Goal: Task Accomplishment & Management: Complete application form

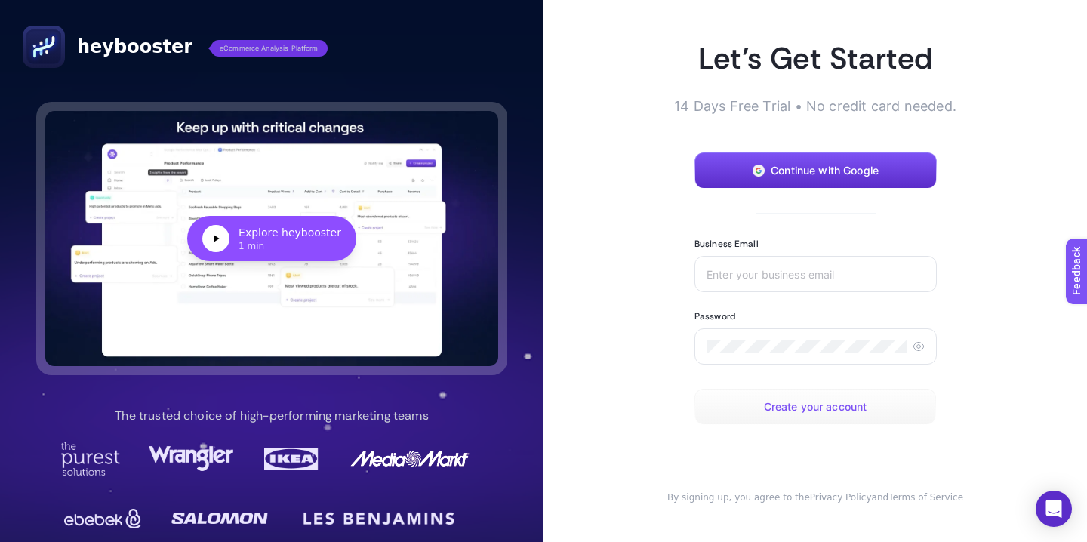
click at [766, 408] on span "Create your account" at bounding box center [815, 407] width 103 height 12
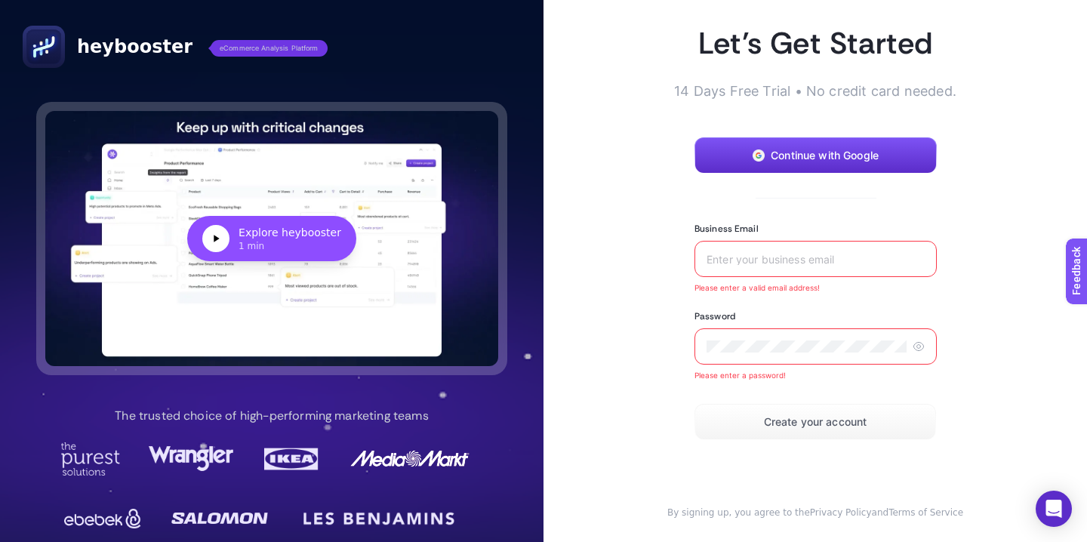
click at [733, 256] on input "Business Email" at bounding box center [815, 259] width 218 height 12
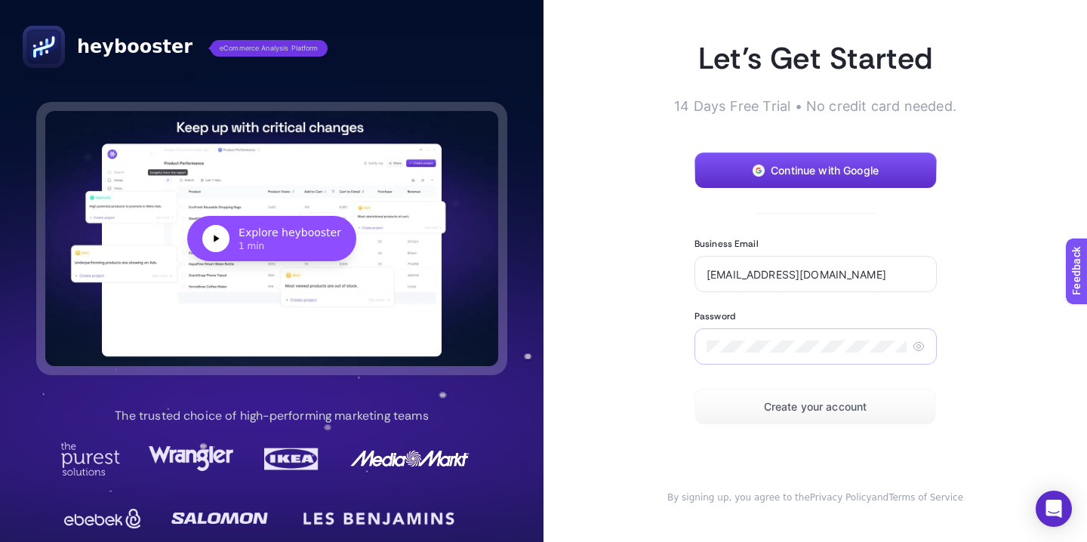
click at [919, 342] on icon at bounding box center [918, 346] width 12 height 12
click at [829, 409] on span "Create your account" at bounding box center [815, 407] width 103 height 12
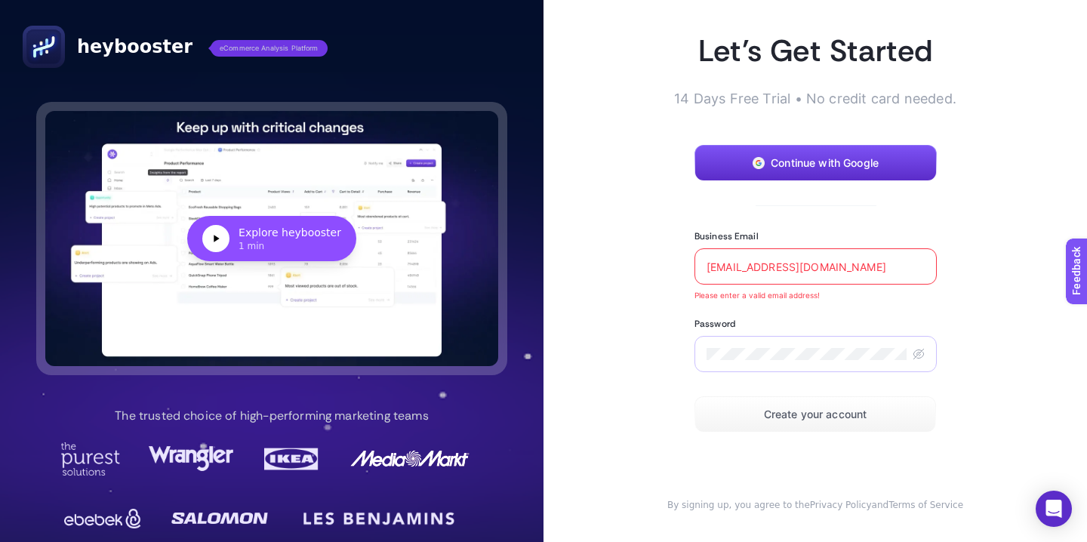
click at [710, 266] on input "ınfo@storewf.co.uk" at bounding box center [815, 266] width 218 height 12
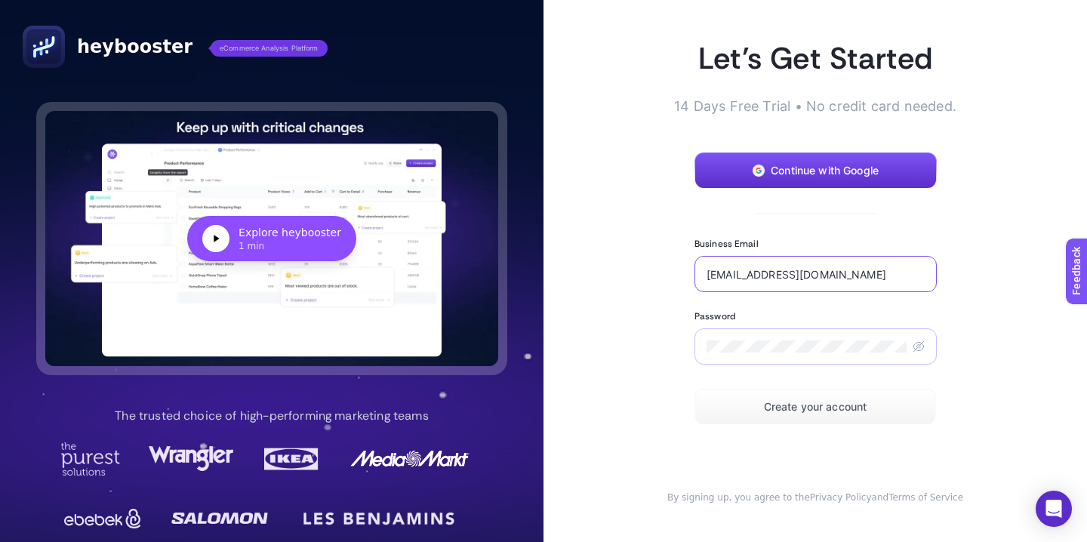
type input "[EMAIL_ADDRESS][DOMAIN_NAME]"
click at [836, 411] on span "Create your account" at bounding box center [815, 407] width 103 height 12
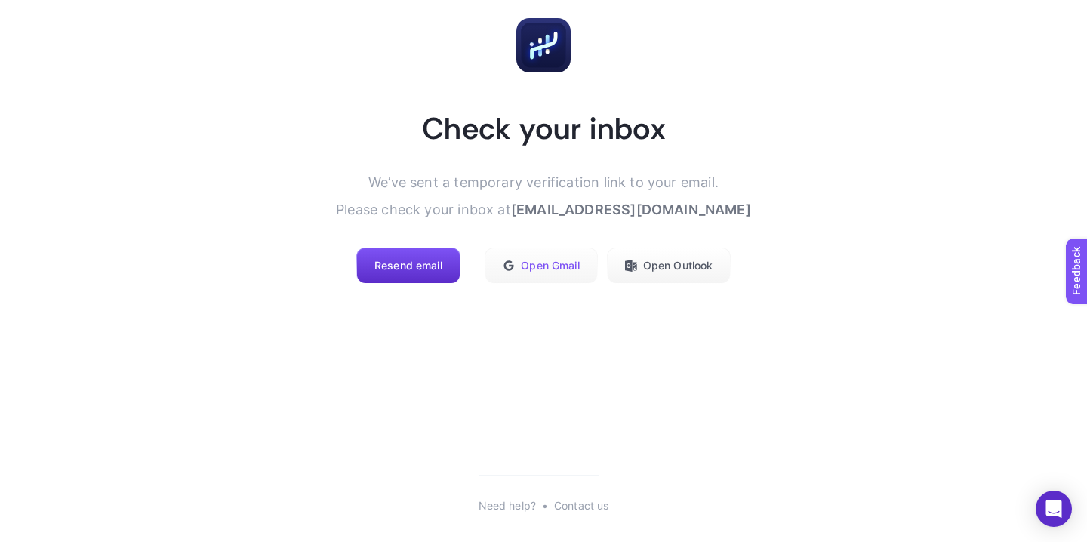
click at [546, 271] on span "Open Gmail" at bounding box center [550, 266] width 58 height 12
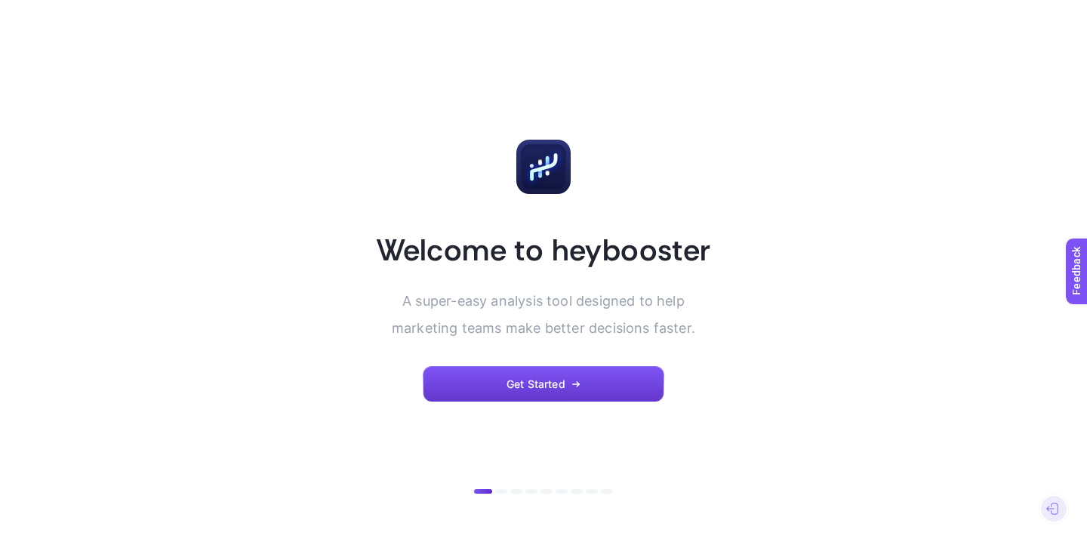
click at [574, 380] on icon "button" at bounding box center [575, 384] width 9 height 9
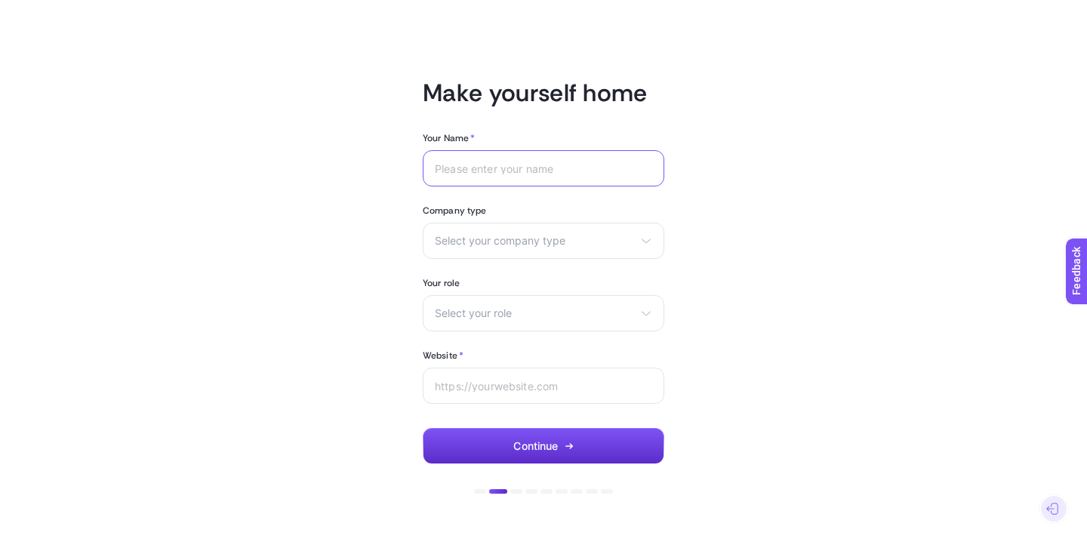
click at [501, 168] on input "Your Name *" at bounding box center [543, 168] width 217 height 12
type input "[PERSON_NAME]"
click at [510, 244] on span "Select your company type" at bounding box center [534, 241] width 199 height 12
click at [491, 279] on span "eCommerce" at bounding box center [465, 277] width 60 height 12
click at [492, 317] on span "Select your role" at bounding box center [534, 313] width 199 height 12
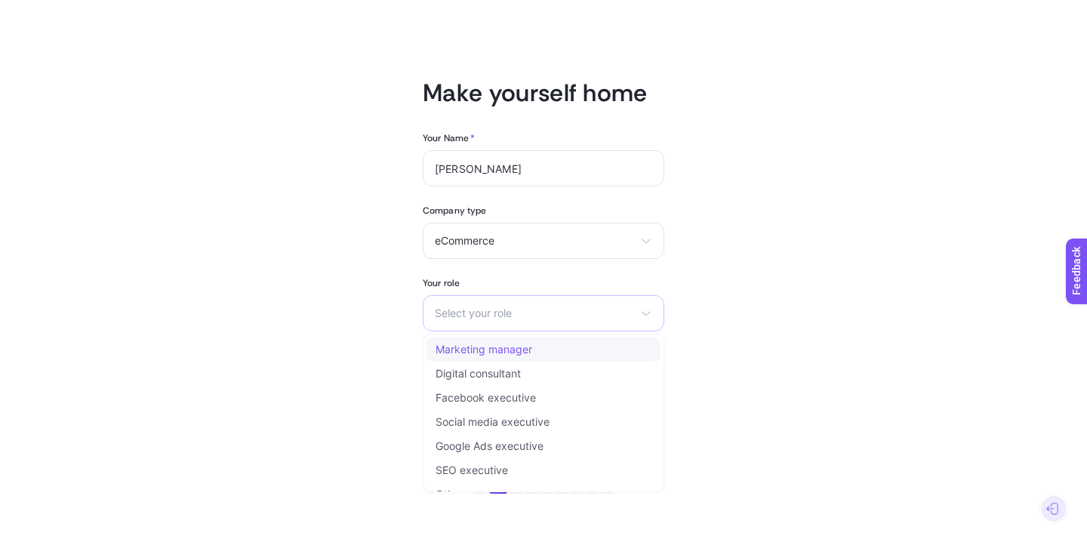
click at [477, 356] on li "Marketing manager" at bounding box center [543, 349] width 234 height 24
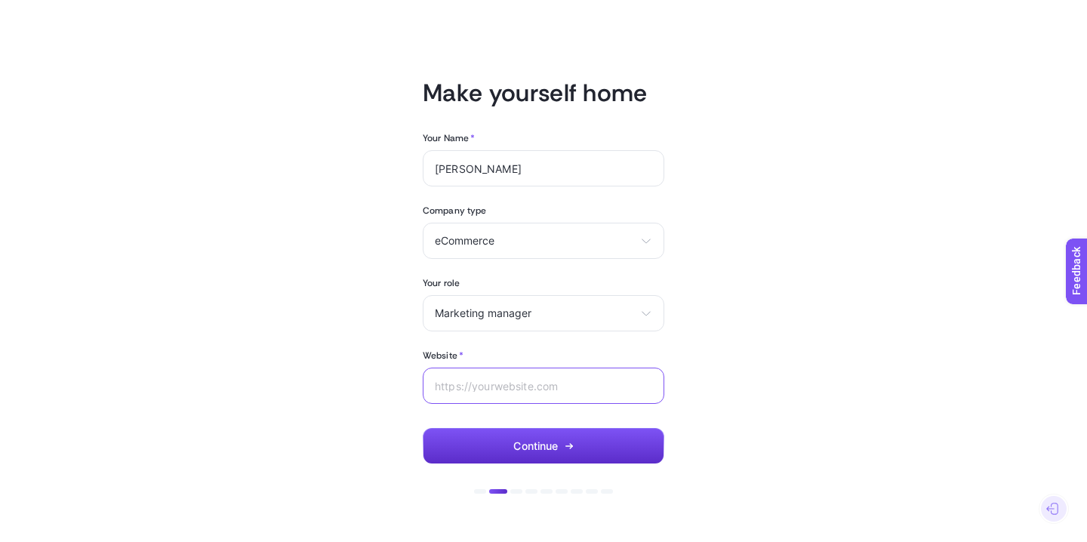
click at [484, 389] on input "Website *" at bounding box center [543, 386] width 217 height 12
click at [619, 384] on input "www.storewf.com" at bounding box center [543, 386] width 217 height 12
type input "www.storewf.com"
click at [594, 438] on button "Continue" at bounding box center [544, 446] width 242 height 36
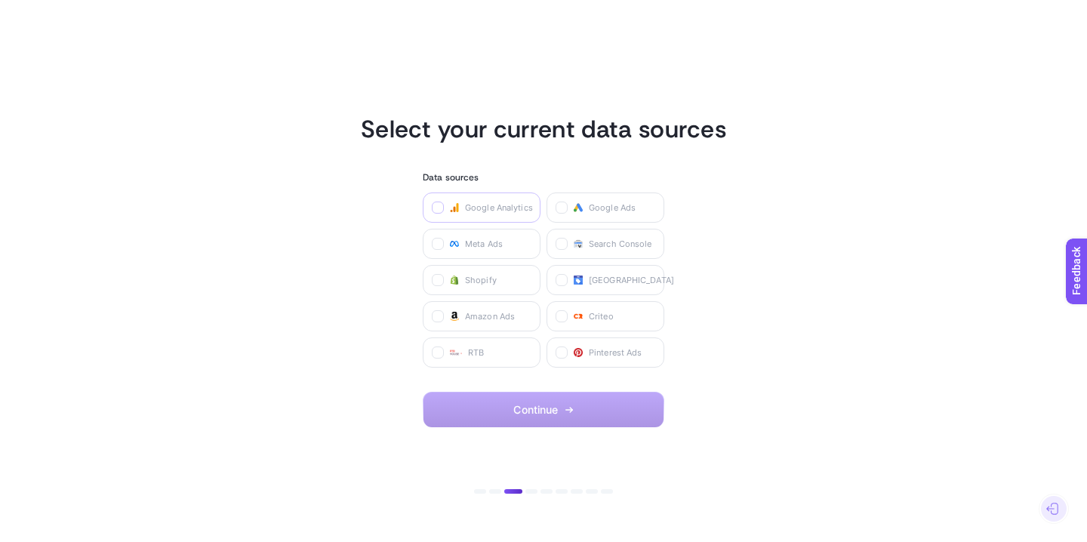
click at [435, 210] on icon at bounding box center [439, 209] width 8 height 8
click at [0, 0] on Analytics "checkbox" at bounding box center [0, 0] width 0 height 0
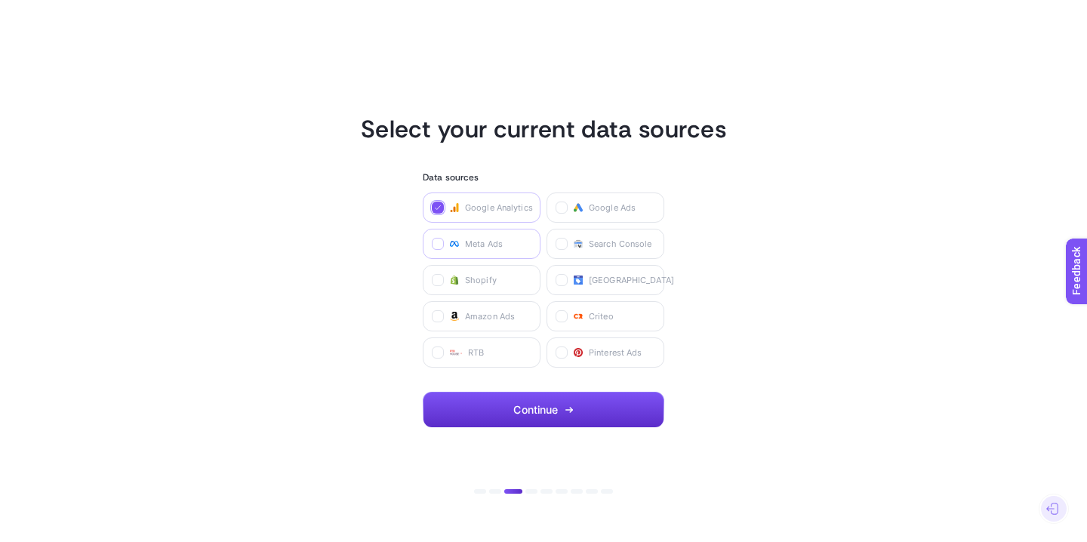
click at [438, 245] on icon at bounding box center [438, 245] width 5 height 4
click at [0, 0] on Ads "checkbox" at bounding box center [0, 0] width 0 height 0
click at [436, 278] on icon at bounding box center [439, 281] width 8 height 8
click at [0, 0] on input "checkbox" at bounding box center [0, 0] width 0 height 0
click at [565, 352] on icon at bounding box center [562, 354] width 5 height 4
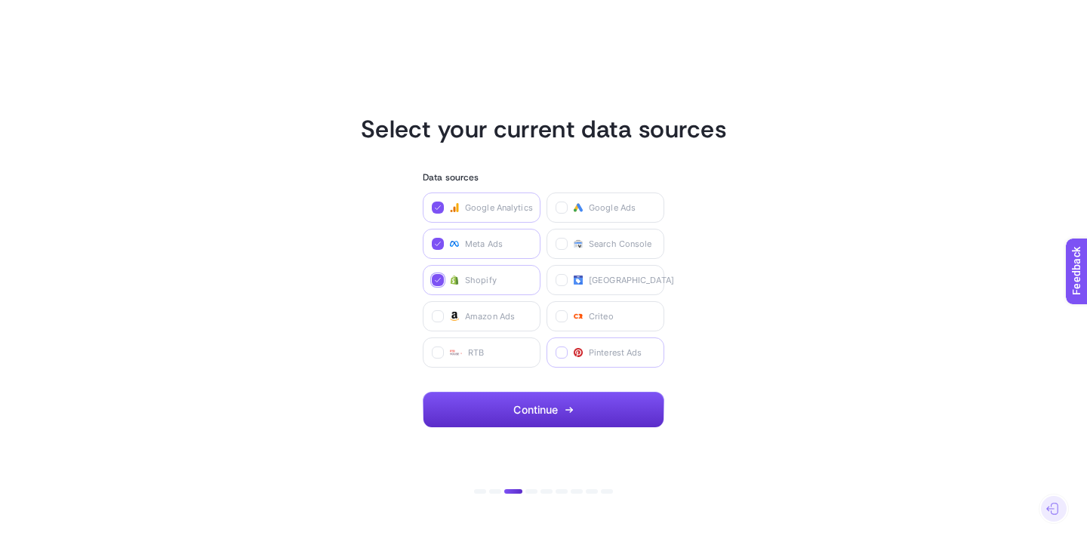
click at [0, 0] on Ads "checkbox" at bounding box center [0, 0] width 0 height 0
click at [522, 414] on span "Continue" at bounding box center [535, 410] width 45 height 12
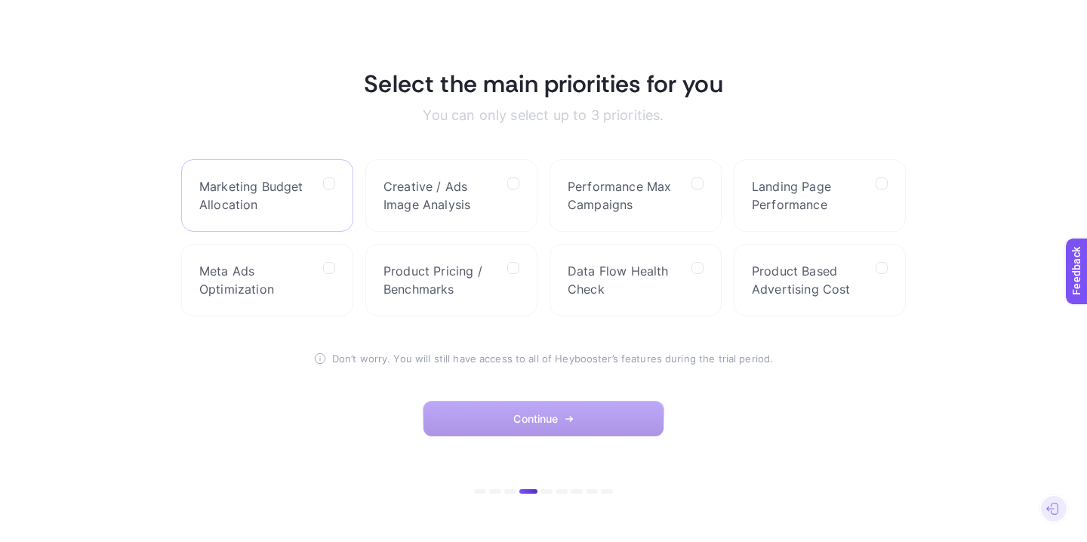
click at [340, 184] on label "Marketing Budget Allocation" at bounding box center [267, 195] width 172 height 72
click at [0, 0] on Allocation "checkbox" at bounding box center [0, 0] width 0 height 0
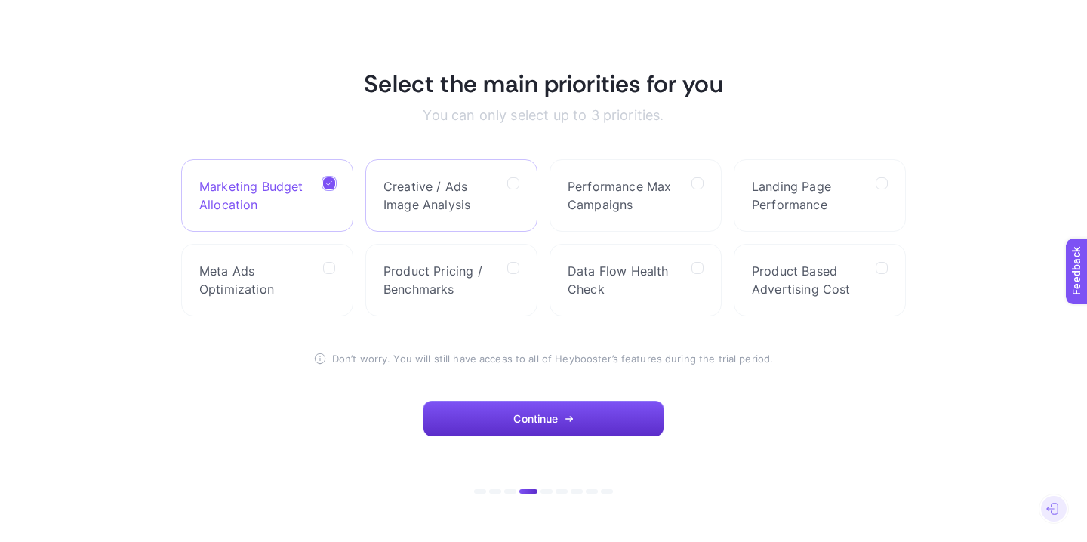
click at [506, 188] on label "Creative / Ads Image Analysis" at bounding box center [451, 195] width 172 height 72
click at [0, 0] on Analysis "checkbox" at bounding box center [0, 0] width 0 height 0
click at [331, 275] on div at bounding box center [329, 280] width 12 height 36
click at [0, 0] on Optimization "checkbox" at bounding box center [0, 0] width 0 height 0
click at [508, 278] on div at bounding box center [513, 280] width 12 height 36
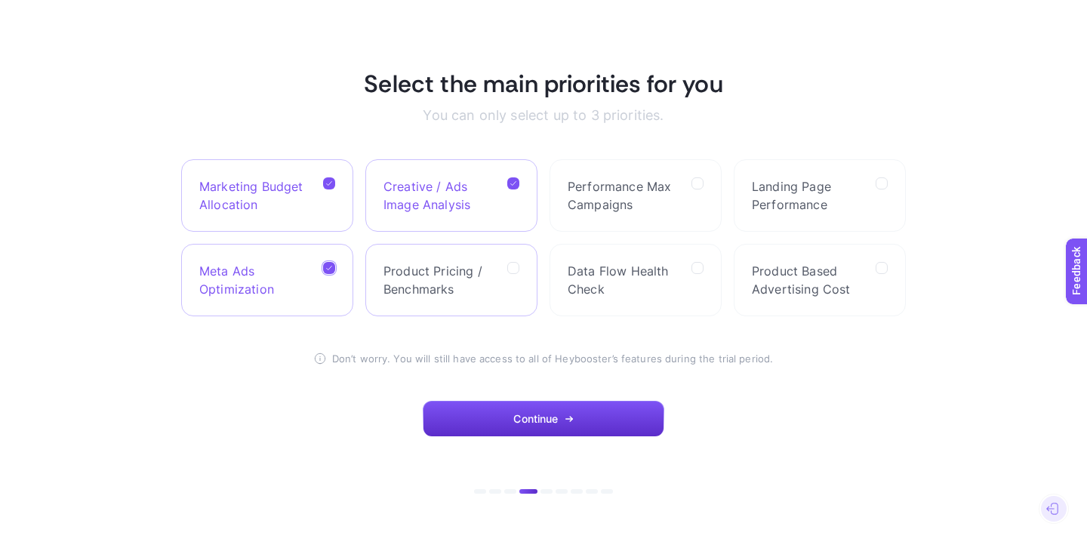
click at [0, 0] on Benchmarks "checkbox" at bounding box center [0, 0] width 0 height 0
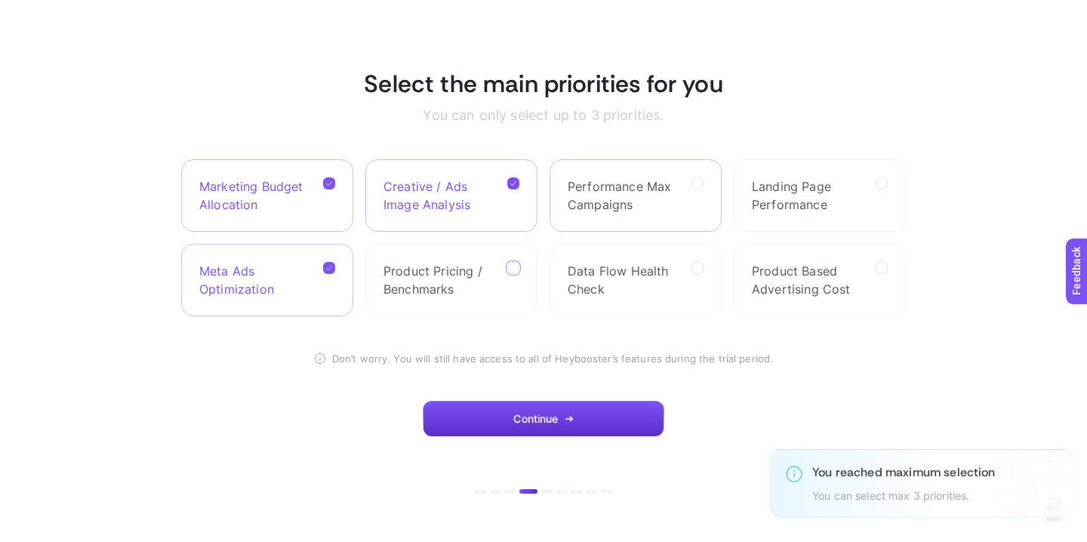
click at [675, 204] on span "Performance Max Campaigns" at bounding box center [624, 195] width 112 height 36
click at [0, 0] on Campaigns "checkbox" at bounding box center [0, 0] width 0 height 0
click at [691, 281] on div at bounding box center [697, 280] width 12 height 36
click at [0, 0] on Check "checkbox" at bounding box center [0, 0] width 0 height 0
click at [699, 192] on div at bounding box center [697, 195] width 12 height 36
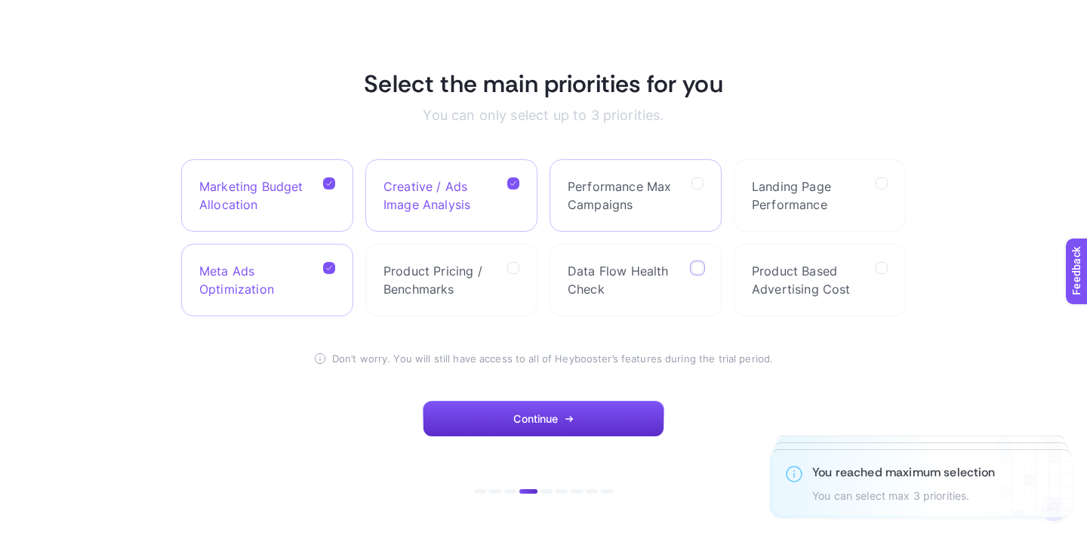
click at [0, 0] on Campaigns "checkbox" at bounding box center [0, 0] width 0 height 0
click at [699, 265] on icon at bounding box center [698, 269] width 8 height 8
click at [0, 0] on Check "checkbox" at bounding box center [0, 0] width 0 height 0
click at [700, 183] on icon at bounding box center [698, 185] width 5 height 4
click at [0, 0] on Campaigns "checkbox" at bounding box center [0, 0] width 0 height 0
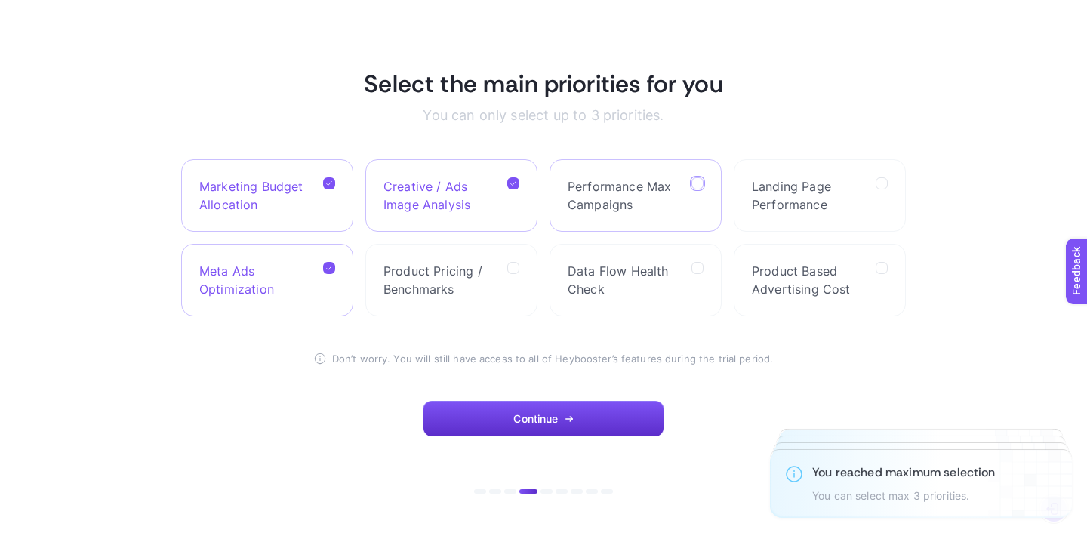
click at [700, 183] on icon at bounding box center [698, 185] width 5 height 4
click at [0, 0] on Campaigns "checkbox" at bounding box center [0, 0] width 0 height 0
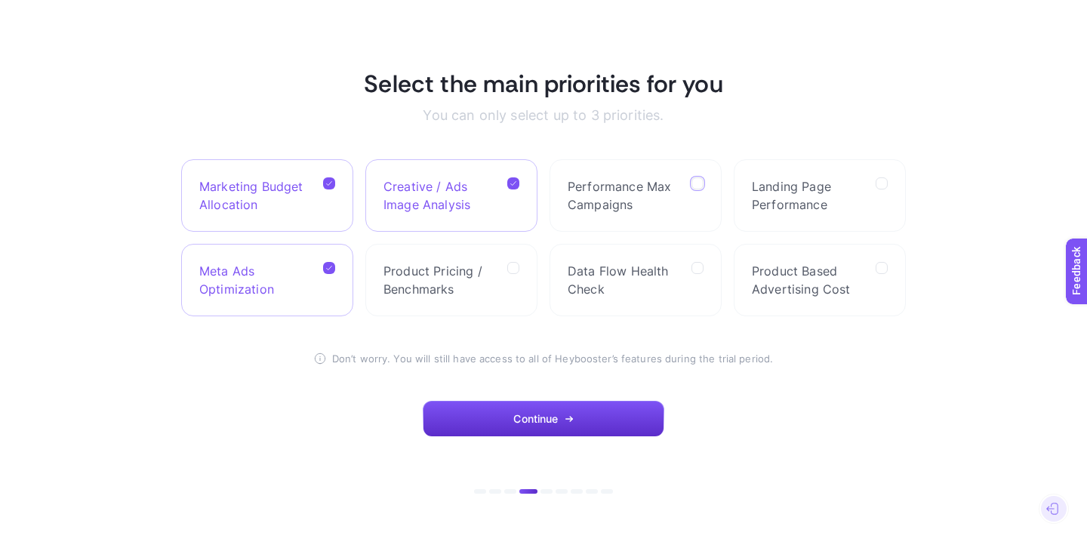
click at [329, 181] on icon at bounding box center [329, 184] width 8 height 8
click at [0, 0] on Allocation "checkbox" at bounding box center [0, 0] width 0 height 0
click at [513, 181] on icon at bounding box center [513, 184] width 8 height 8
click at [0, 0] on Analysis "checkbox" at bounding box center [0, 0] width 0 height 0
click at [883, 272] on icon at bounding box center [882, 269] width 8 height 8
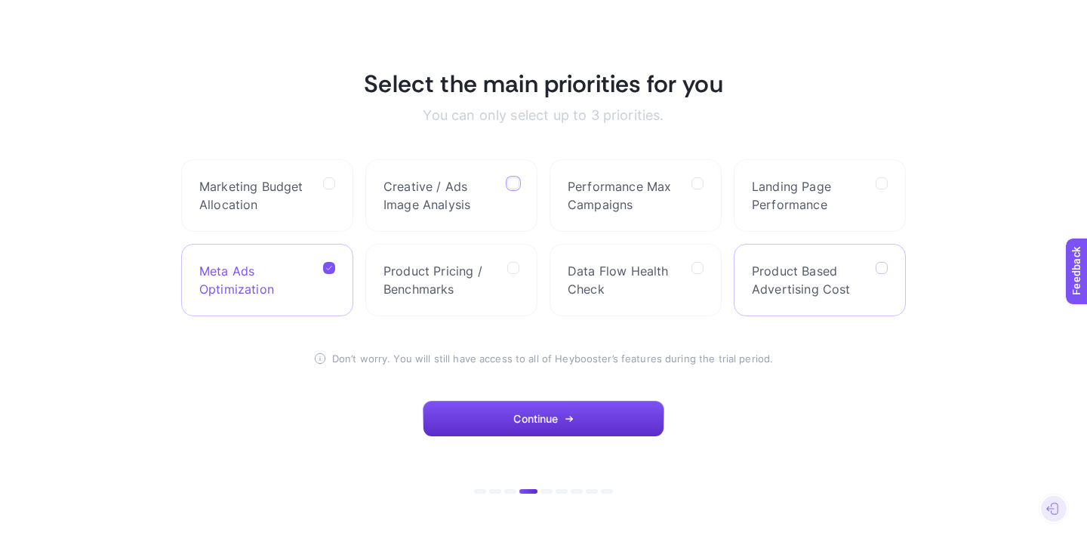
click at [0, 0] on Cost "checkbox" at bounding box center [0, 0] width 0 height 0
click at [701, 268] on icon at bounding box center [698, 269] width 8 height 8
click at [0, 0] on Check "checkbox" at bounding box center [0, 0] width 0 height 0
click at [698, 180] on icon at bounding box center [698, 184] width 8 height 8
click at [0, 0] on Campaigns "checkbox" at bounding box center [0, 0] width 0 height 0
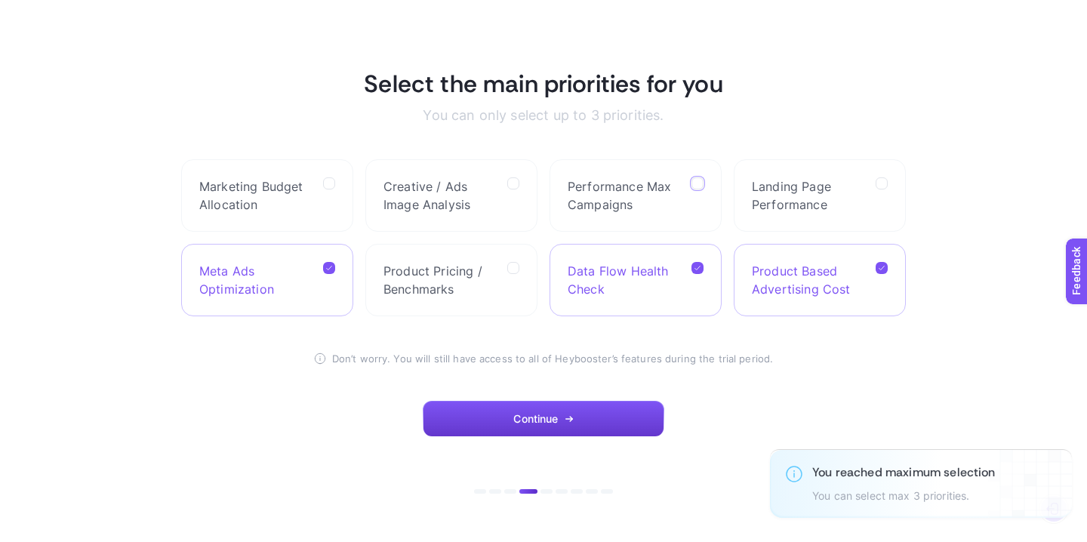
click at [574, 435] on button "Continue" at bounding box center [544, 419] width 242 height 36
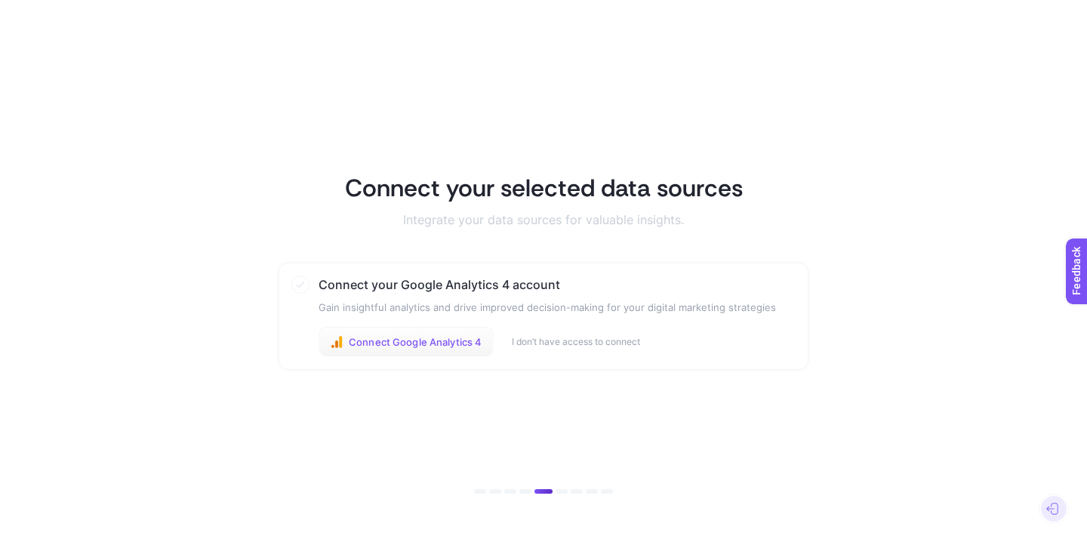
click at [457, 344] on span "Connect Google Analytics 4" at bounding box center [415, 342] width 133 height 12
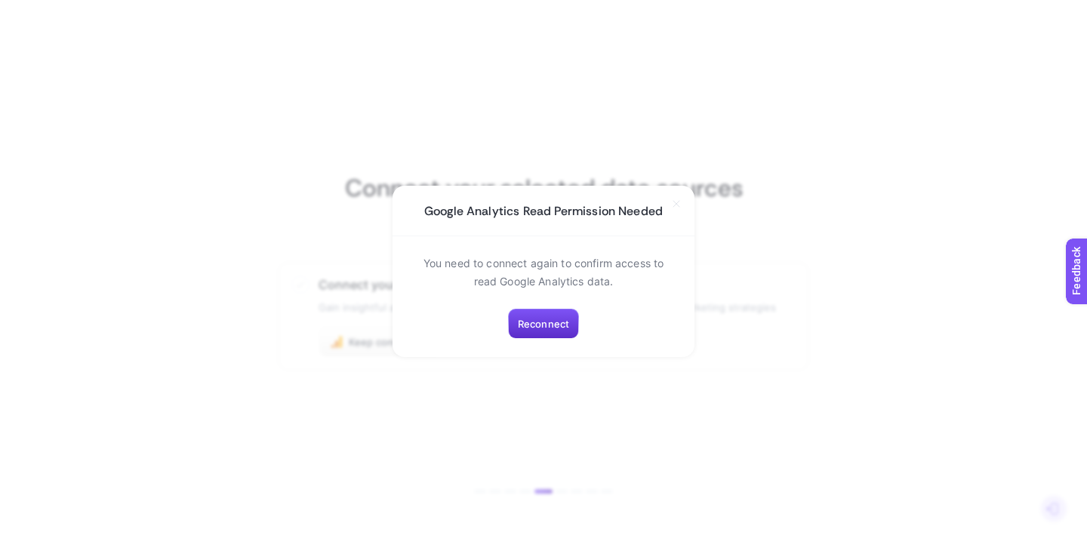
click at [636, 386] on section "Google Analytics Read Permission Needed You need to connect again to confirm ac…" at bounding box center [543, 271] width 1087 height 542
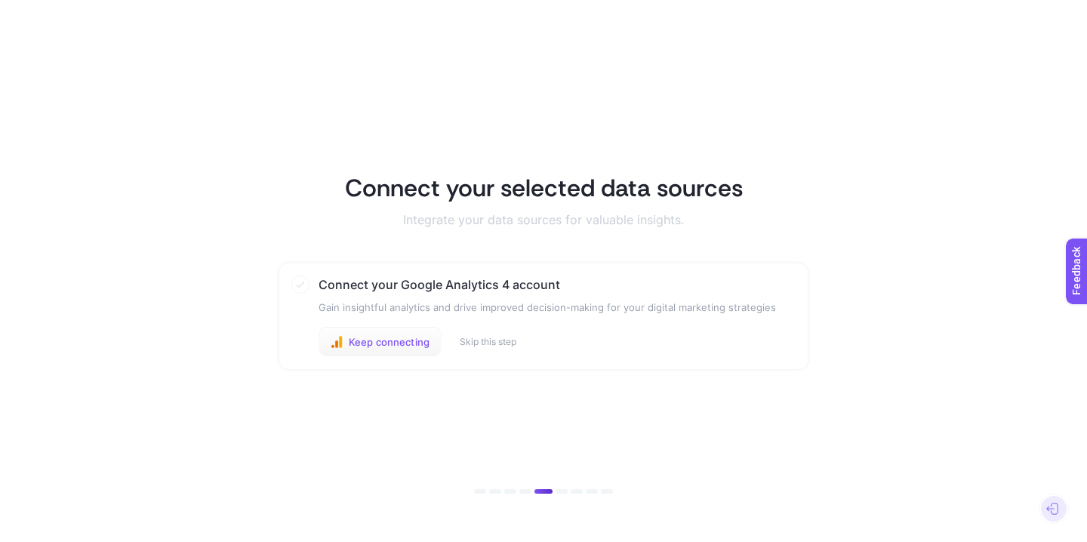
click at [405, 340] on span "Keep connecting" at bounding box center [389, 342] width 81 height 12
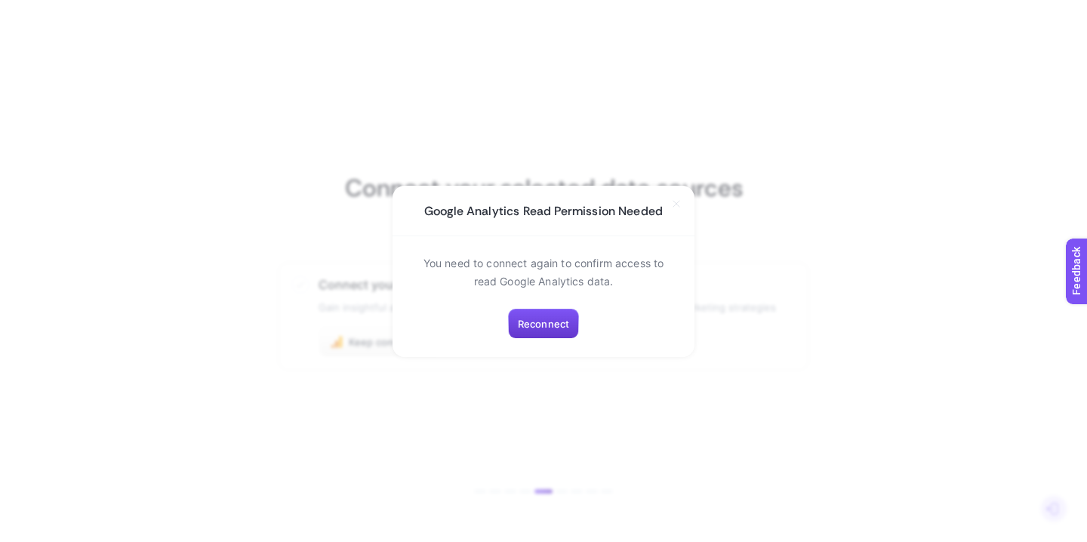
click at [547, 325] on span "Reconnect" at bounding box center [543, 324] width 51 height 12
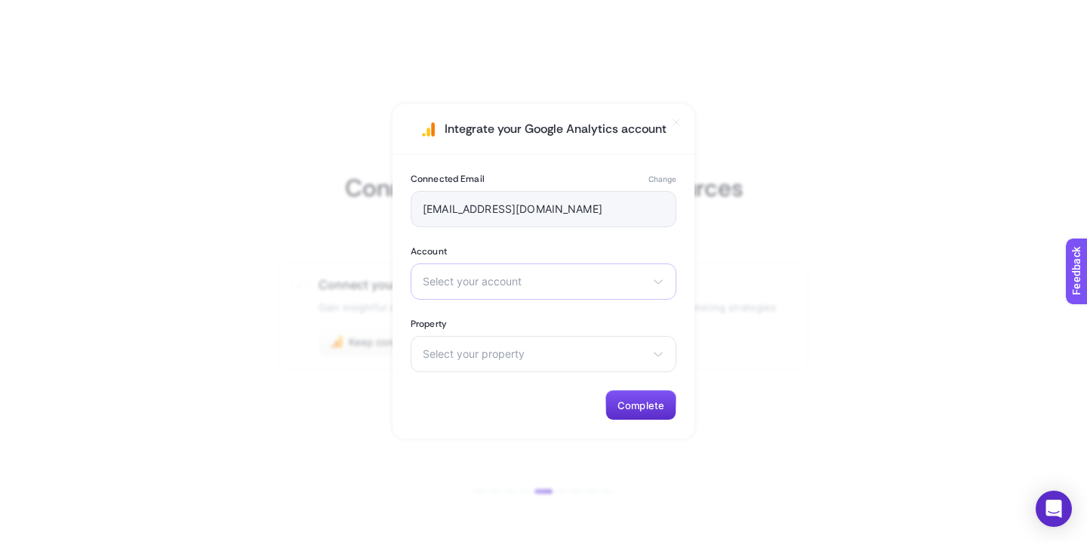
click at [526, 285] on span "Select your account" at bounding box center [534, 281] width 223 height 12
click at [525, 349] on span "Select your property" at bounding box center [534, 354] width 223 height 12
click at [531, 276] on span "Select your account" at bounding box center [534, 281] width 223 height 12
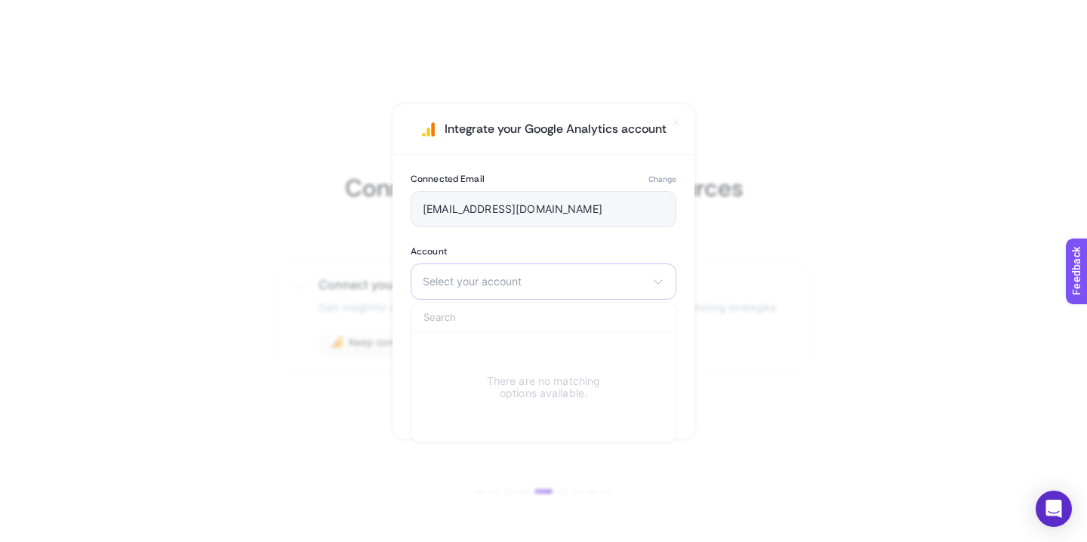
click at [531, 276] on span "Select your account" at bounding box center [534, 281] width 223 height 12
click at [652, 403] on span "Complete" at bounding box center [640, 405] width 47 height 12
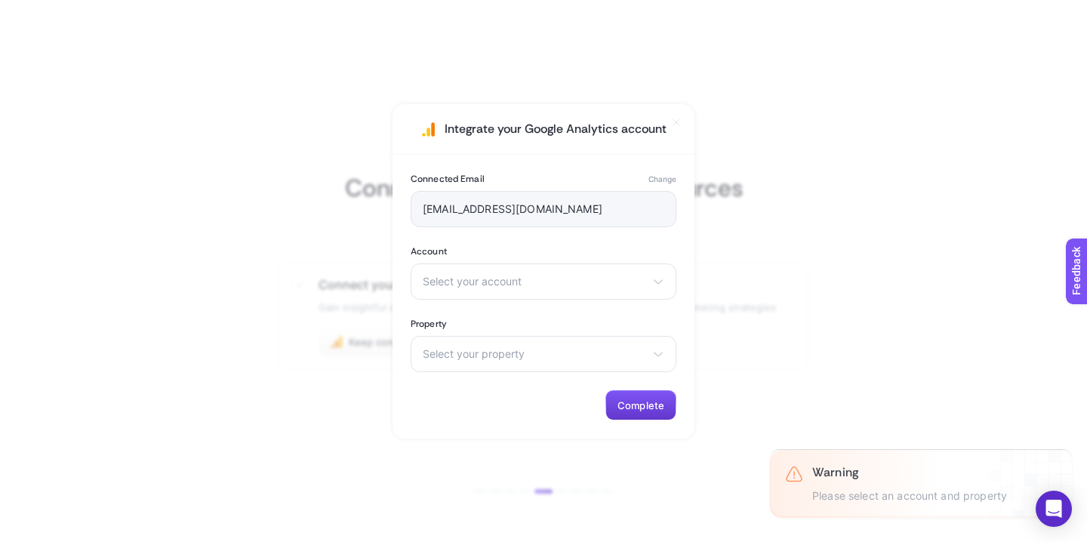
click at [652, 403] on span "Complete" at bounding box center [640, 405] width 47 height 12
click at [664, 276] on div "Select your account There are no matching options available." at bounding box center [544, 281] width 266 height 36
click at [663, 277] on icon at bounding box center [658, 281] width 12 height 12
click at [555, 359] on div "Select your property There are no matching options available." at bounding box center [544, 354] width 266 height 36
click at [653, 357] on icon at bounding box center [658, 354] width 12 height 12
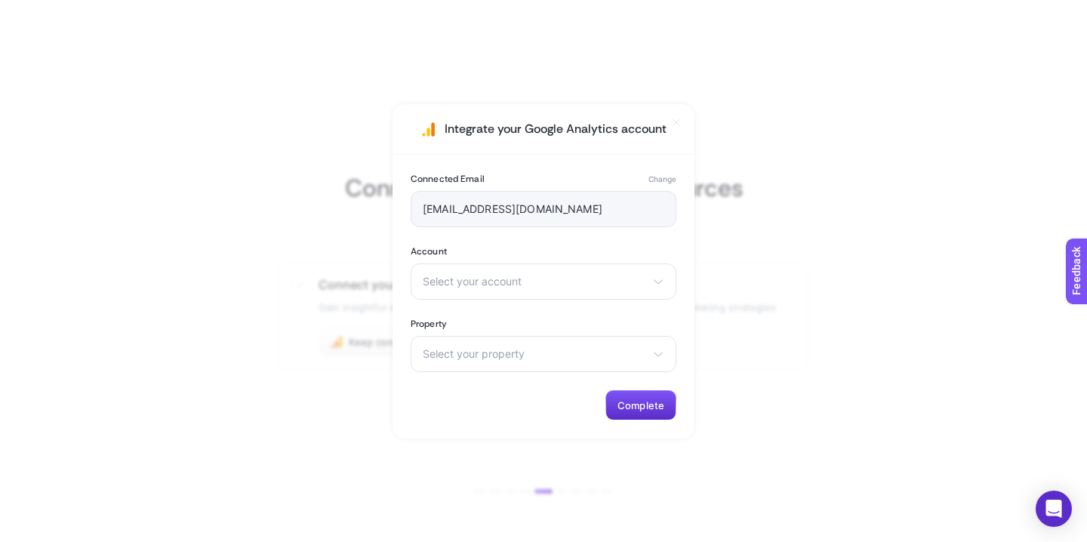
click at [771, 411] on section "Integrate your Google Analytics account Connected Email Change info@storewf.co.…" at bounding box center [543, 271] width 1087 height 542
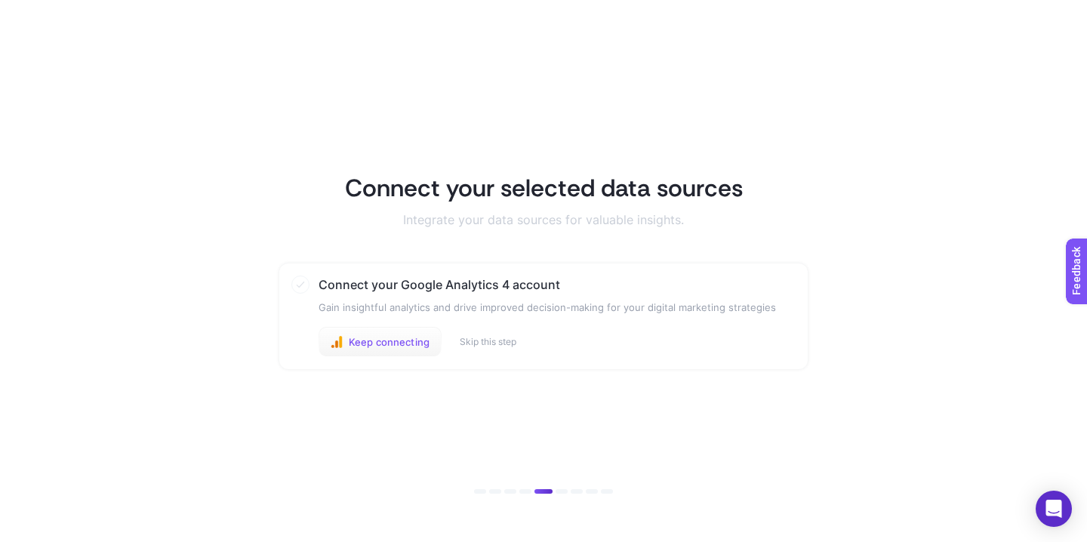
click at [365, 345] on span "Keep connecting" at bounding box center [389, 342] width 81 height 12
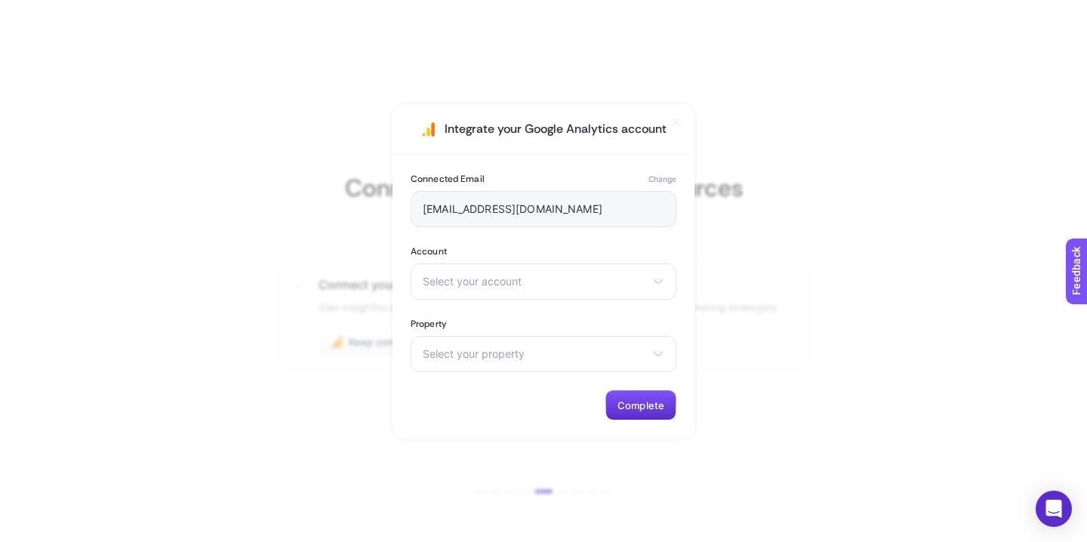
click at [613, 195] on div "info@storewf.co.uk" at bounding box center [544, 209] width 266 height 36
click at [584, 215] on div "info@storewf.co.uk" at bounding box center [544, 209] width 266 height 36
click at [666, 177] on button "Change" at bounding box center [662, 179] width 28 height 12
click at [664, 174] on button "Change" at bounding box center [662, 179] width 28 height 12
click at [667, 175] on button "Change" at bounding box center [662, 179] width 28 height 12
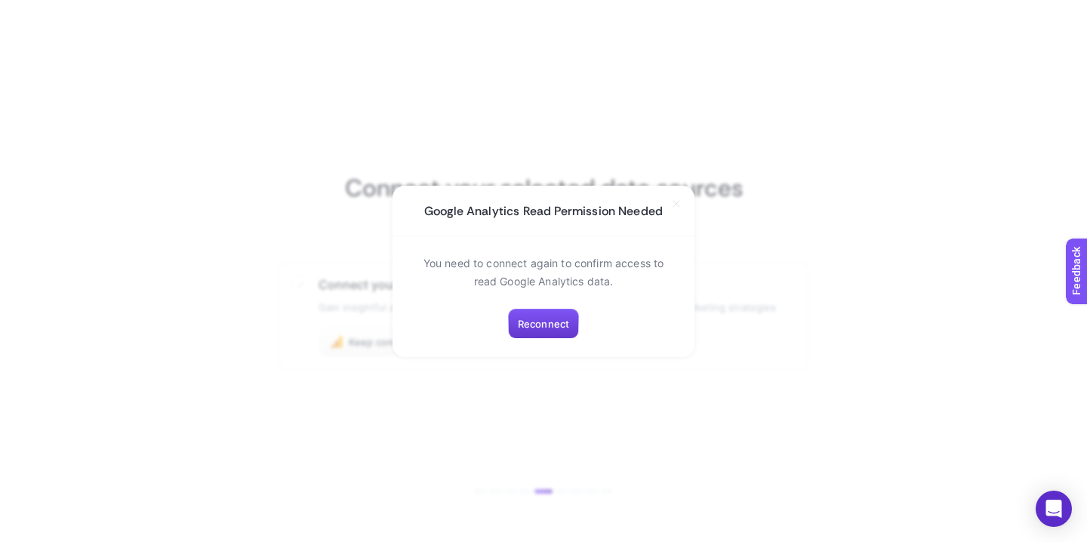
click at [545, 325] on span "Reconnect" at bounding box center [543, 324] width 51 height 12
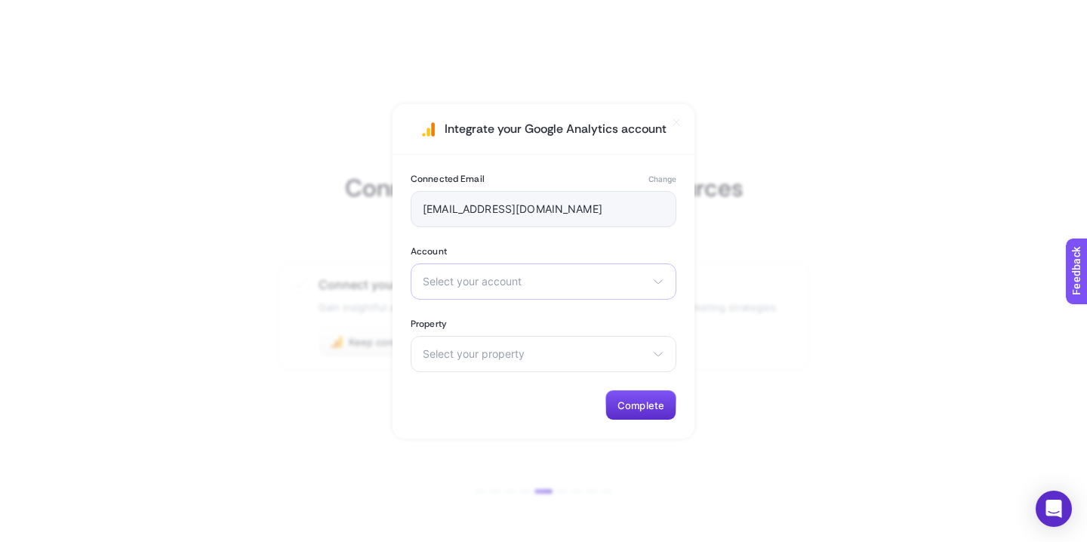
click at [580, 284] on span "Select your account" at bounding box center [534, 281] width 223 height 12
click at [492, 345] on li "StoreWF" at bounding box center [543, 348] width 258 height 24
click at [528, 360] on div "Select your property StoreWF GA4" at bounding box center [544, 354] width 266 height 36
click at [501, 419] on li "StoreWF GA4" at bounding box center [543, 420] width 258 height 24
click at [644, 403] on span "Complete" at bounding box center [640, 405] width 47 height 12
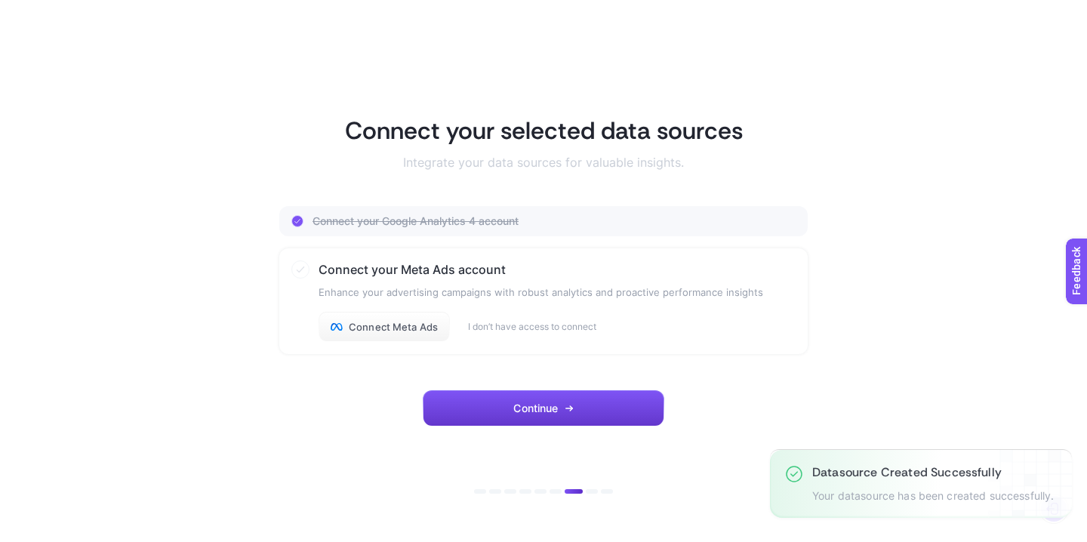
click at [568, 407] on icon "button" at bounding box center [569, 408] width 9 height 9
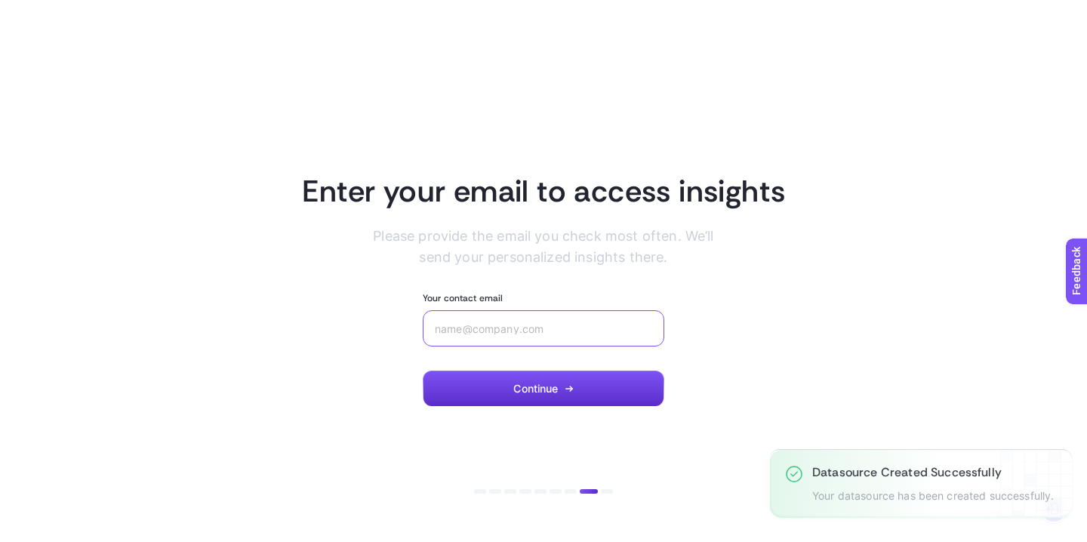
click at [512, 322] on input "Your contact email" at bounding box center [543, 328] width 217 height 12
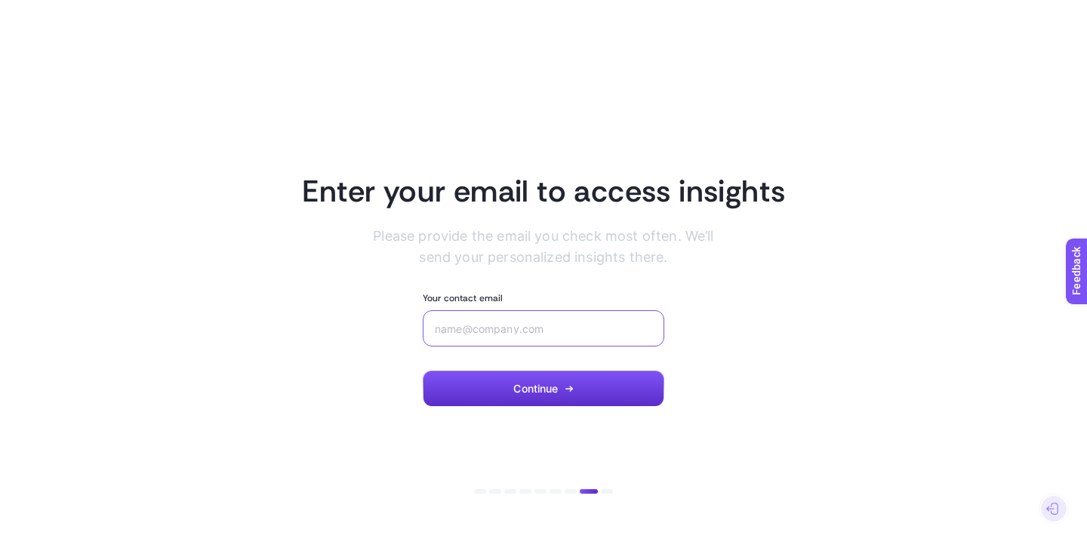
type input "ı"
type input "info@storewf.co.uk"
click at [567, 394] on button "Continue" at bounding box center [544, 389] width 242 height 36
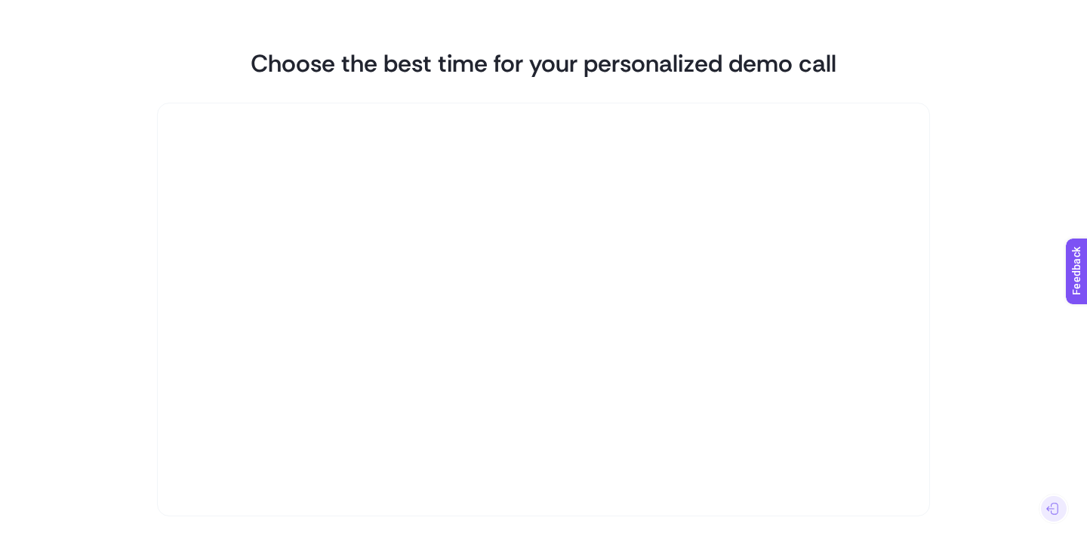
scroll to position [154, 0]
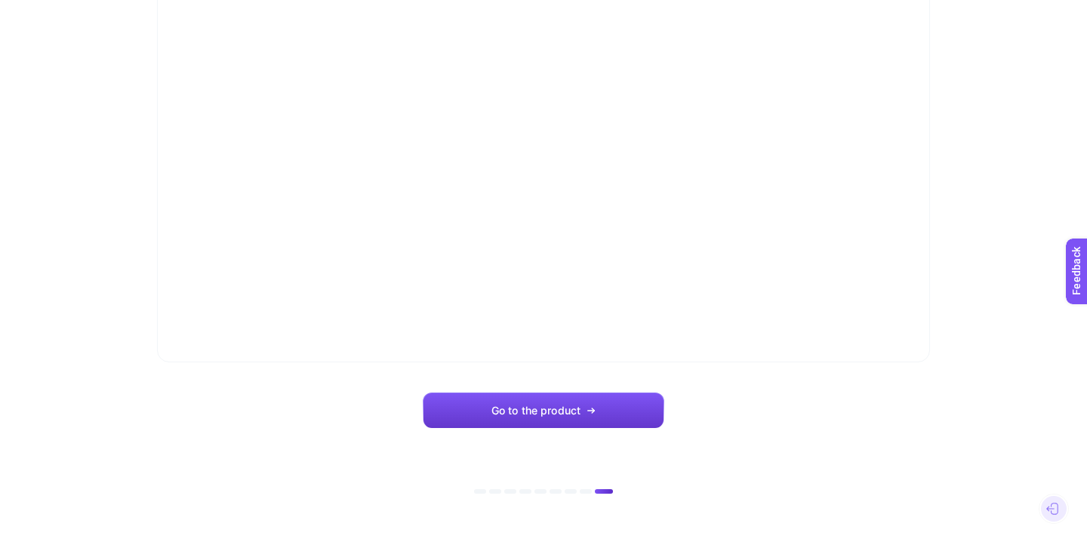
click at [552, 409] on span "Go to the product" at bounding box center [535, 411] width 89 height 12
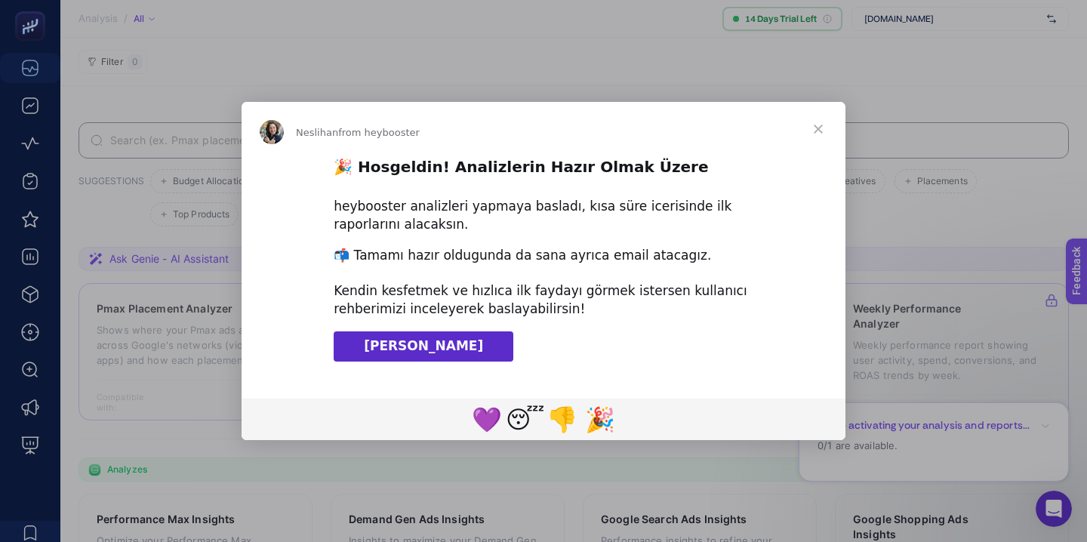
click at [817, 129] on span "Close" at bounding box center [818, 129] width 54 height 54
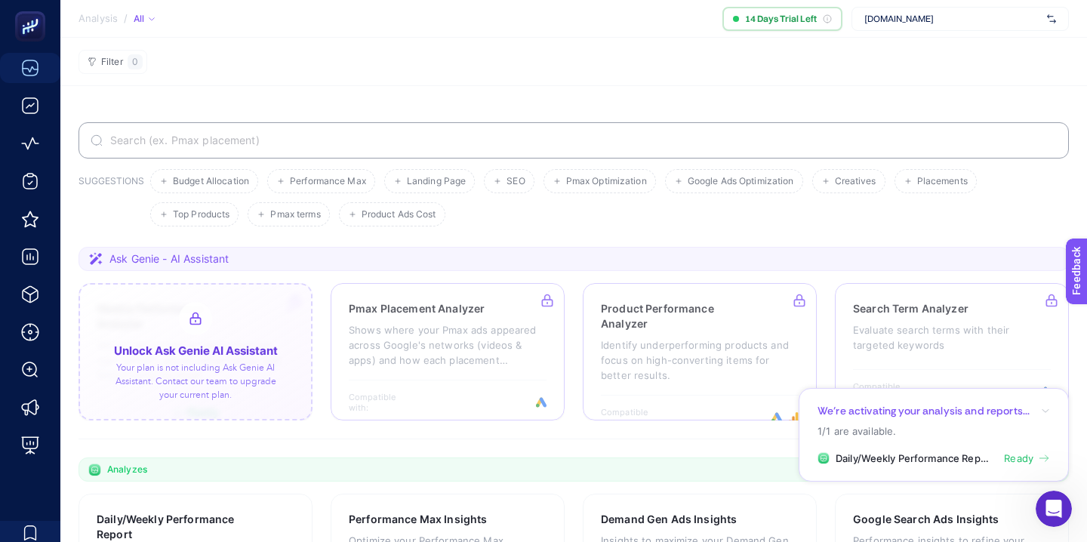
click at [217, 389] on div at bounding box center [195, 351] width 234 height 137
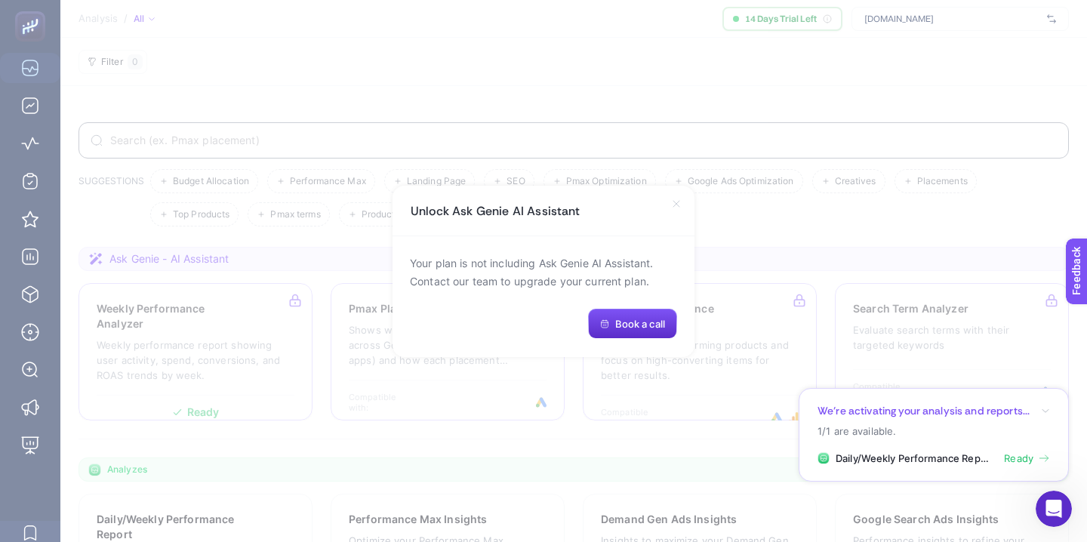
click at [672, 205] on icon at bounding box center [676, 204] width 12 height 12
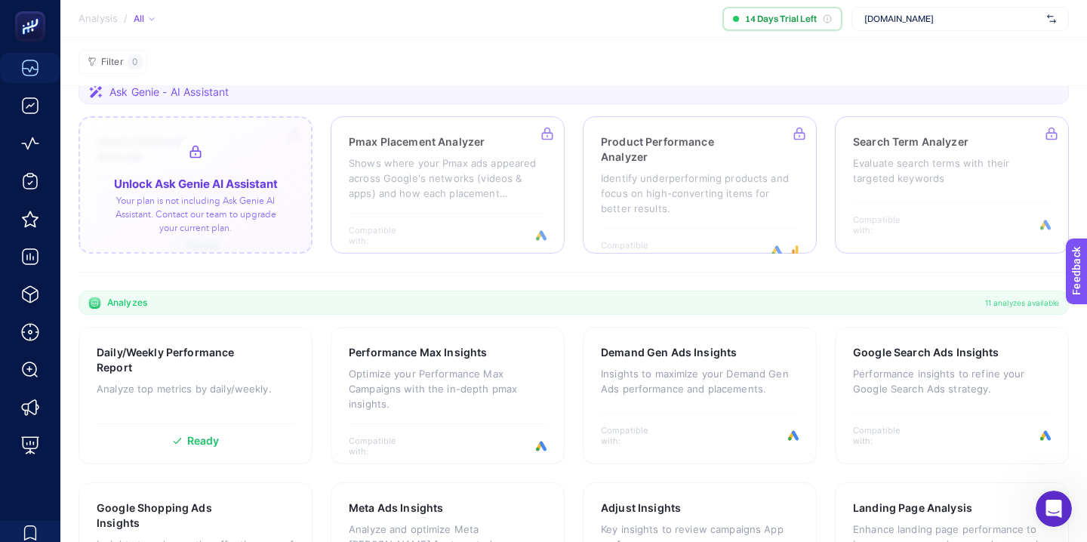
scroll to position [166, 0]
click at [238, 222] on div at bounding box center [195, 185] width 234 height 137
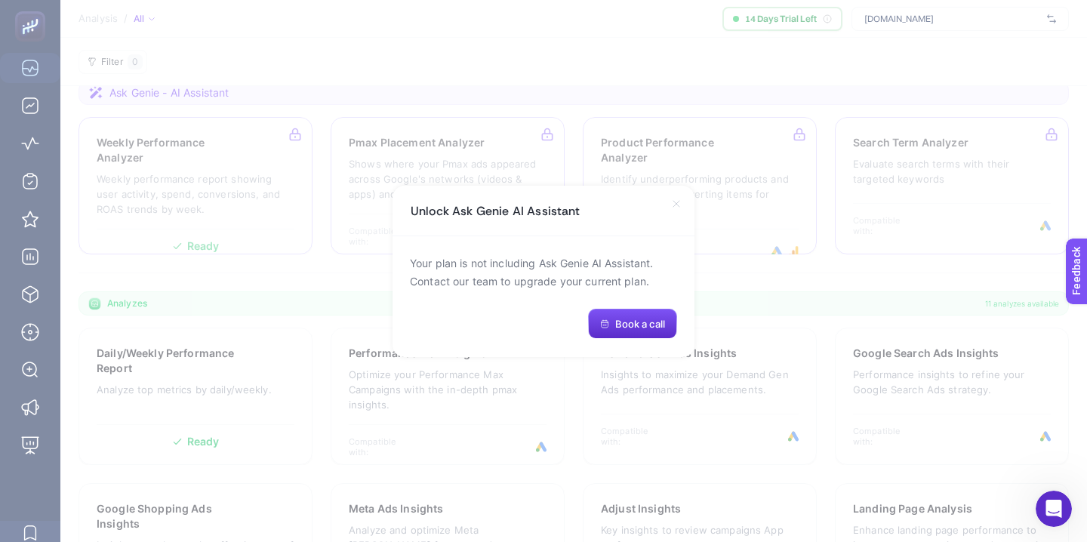
click at [675, 205] on icon at bounding box center [676, 204] width 12 height 12
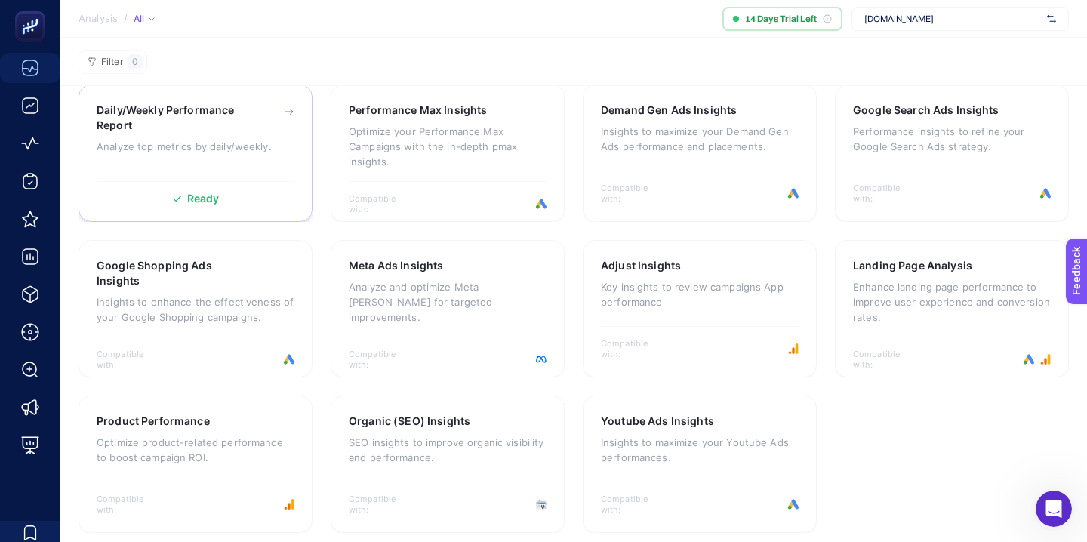
click at [219, 176] on div "Daily/Weekly Performance Report Analyze top metrics by daily/weekly. Ready" at bounding box center [195, 153] width 234 height 137
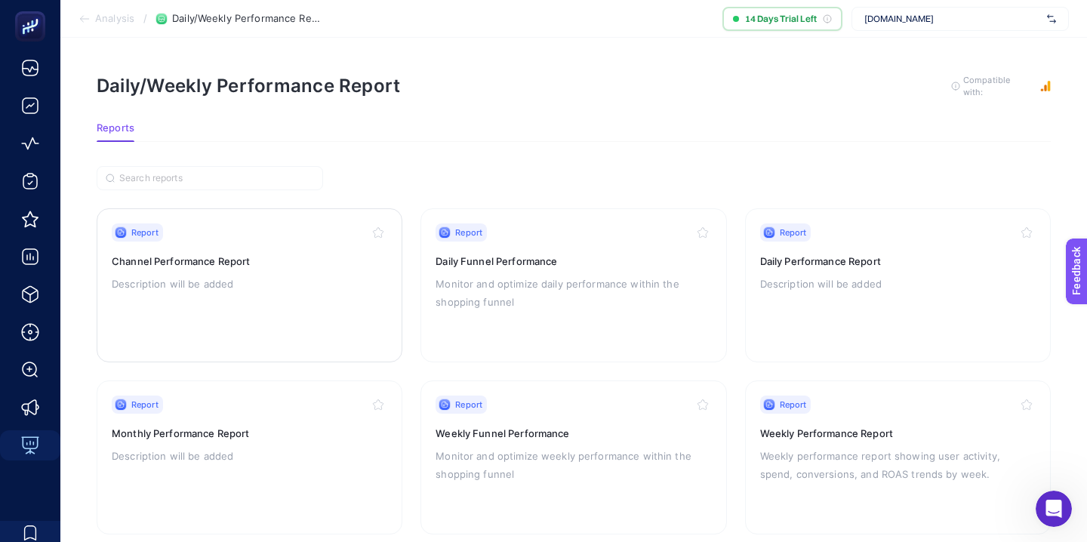
click at [272, 311] on div "Report Channel Performance Report Description will be added" at bounding box center [249, 285] width 275 height 124
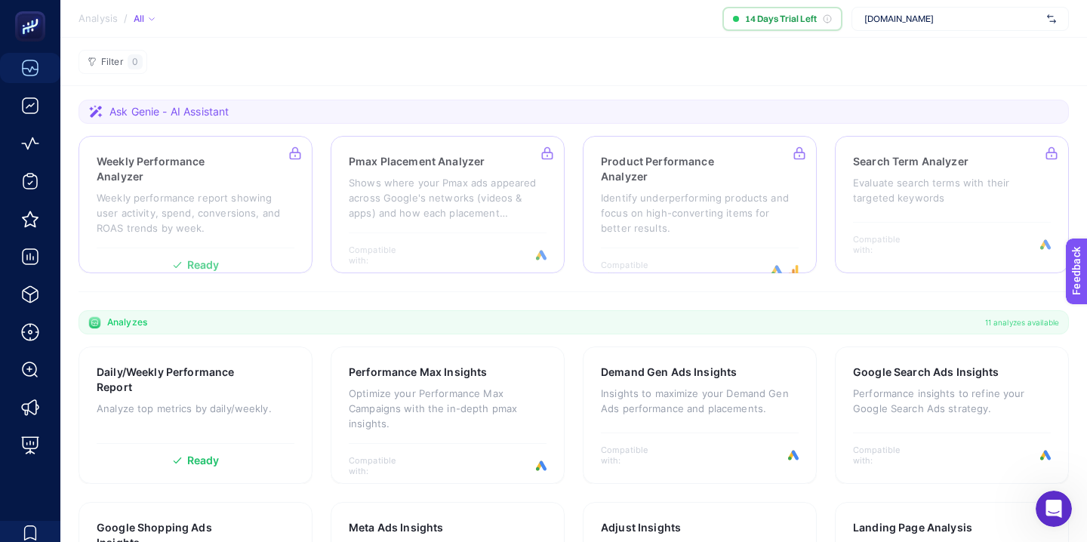
scroll to position [152, 0]
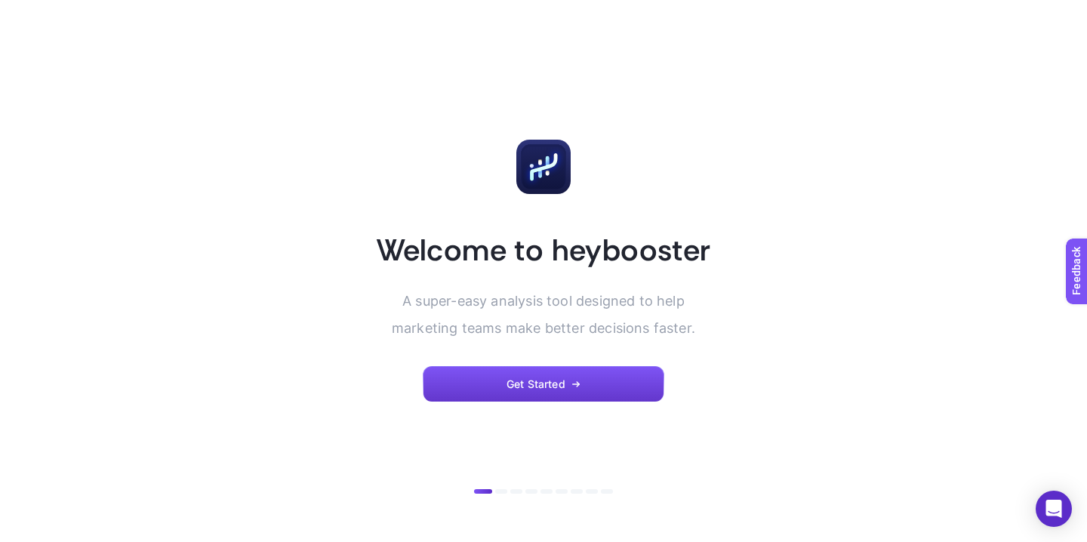
click at [552, 380] on span "Get Started" at bounding box center [535, 384] width 59 height 12
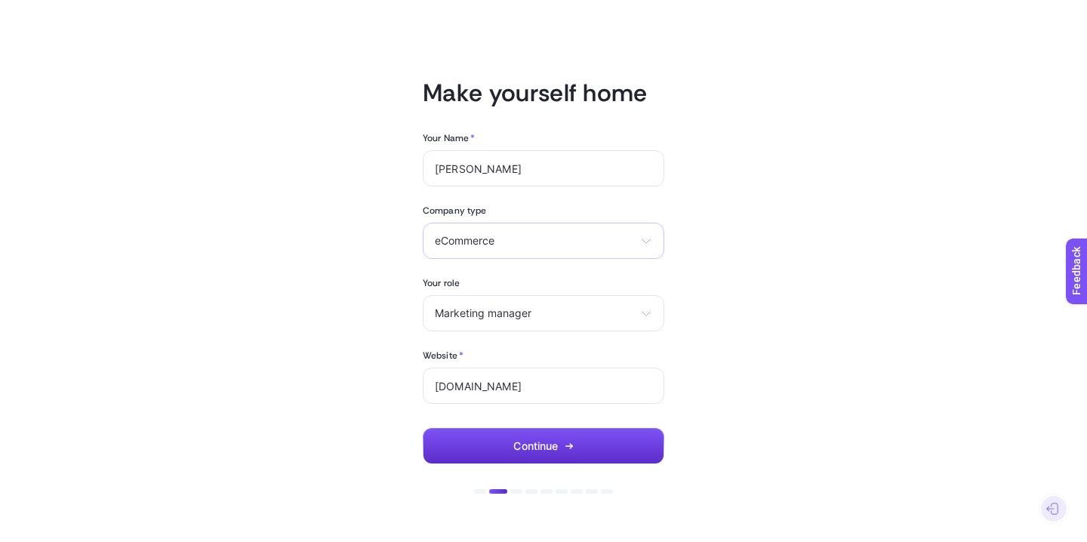
click at [528, 237] on span "eCommerce" at bounding box center [534, 241] width 199 height 12
click at [799, 293] on article "Make yourself home Your Name * [PERSON_NAME] Company type eCommerce eCommerce A…" at bounding box center [543, 271] width 1051 height 506
click at [583, 442] on button "Continue" at bounding box center [544, 446] width 242 height 36
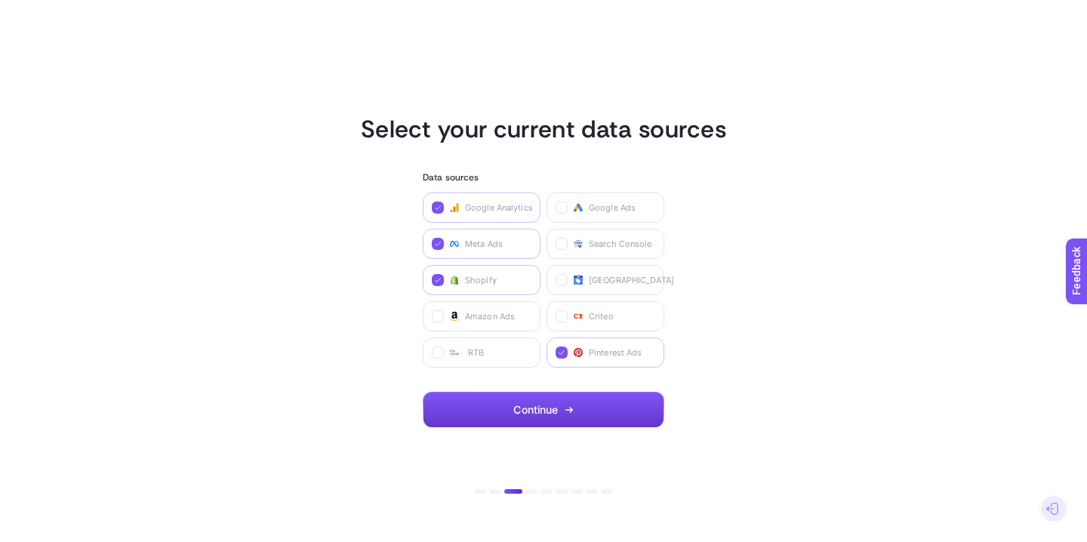
click at [584, 411] on button "Continue" at bounding box center [544, 410] width 242 height 36
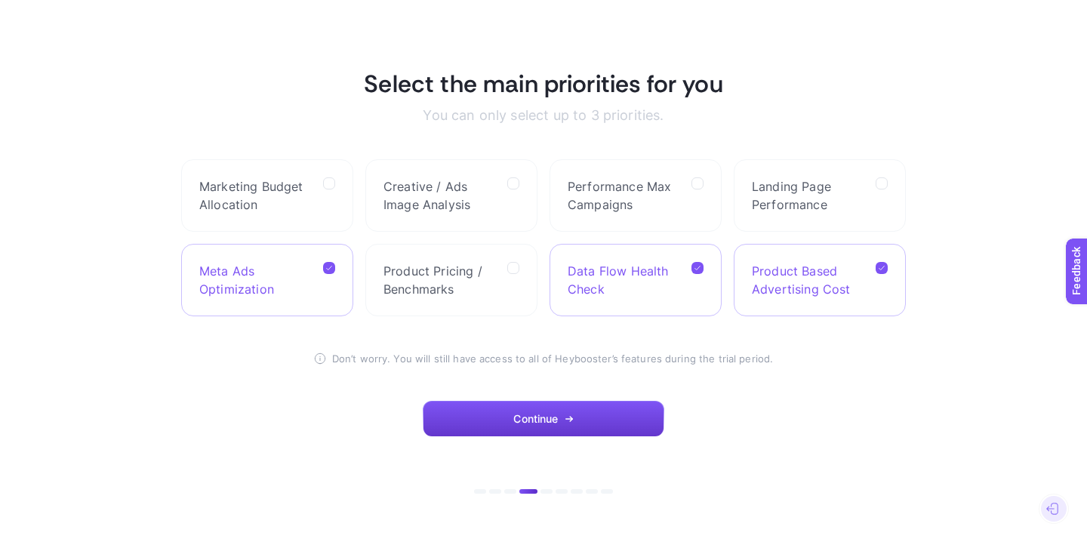
click at [583, 410] on button "Continue" at bounding box center [544, 419] width 242 height 36
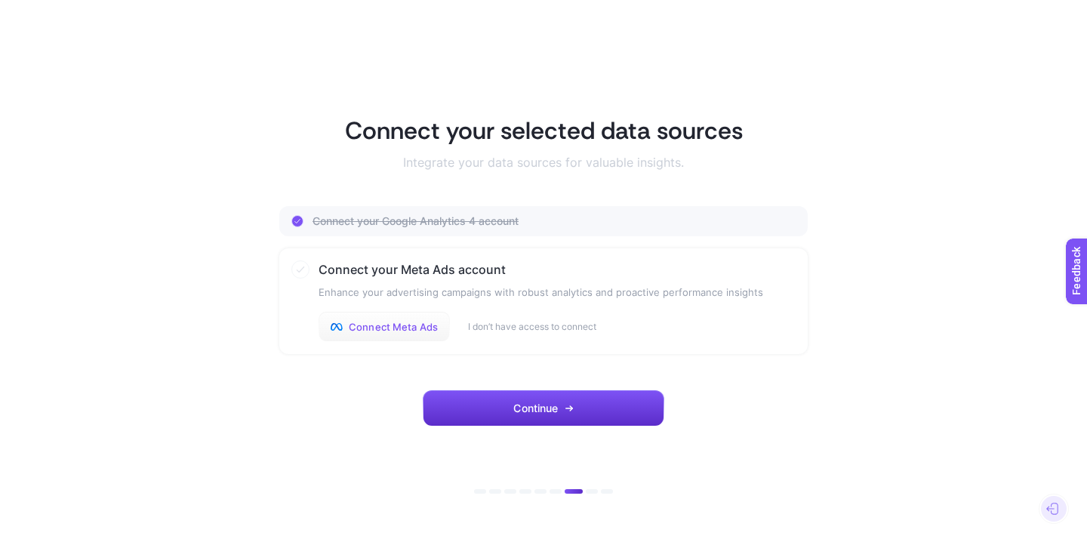
click at [390, 329] on span "Connect Meta Ads" at bounding box center [393, 327] width 89 height 12
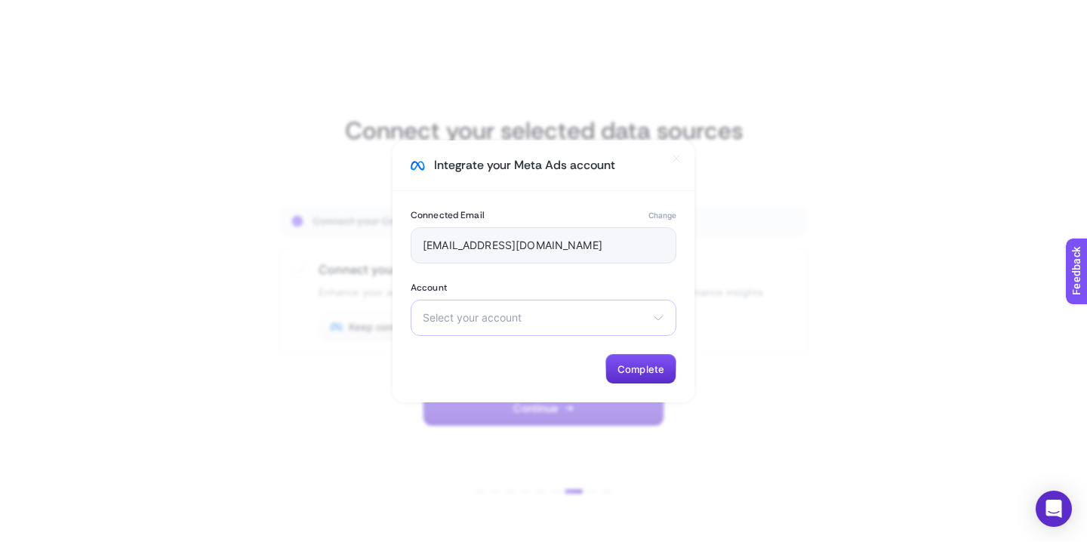
click at [541, 322] on span "Select your account" at bounding box center [534, 318] width 223 height 12
click at [529, 366] on li "[PERSON_NAME]" at bounding box center [543, 378] width 258 height 24
click at [537, 326] on div "Weysi Demir Weysi Demir StoreWF Ad Account" at bounding box center [544, 318] width 266 height 36
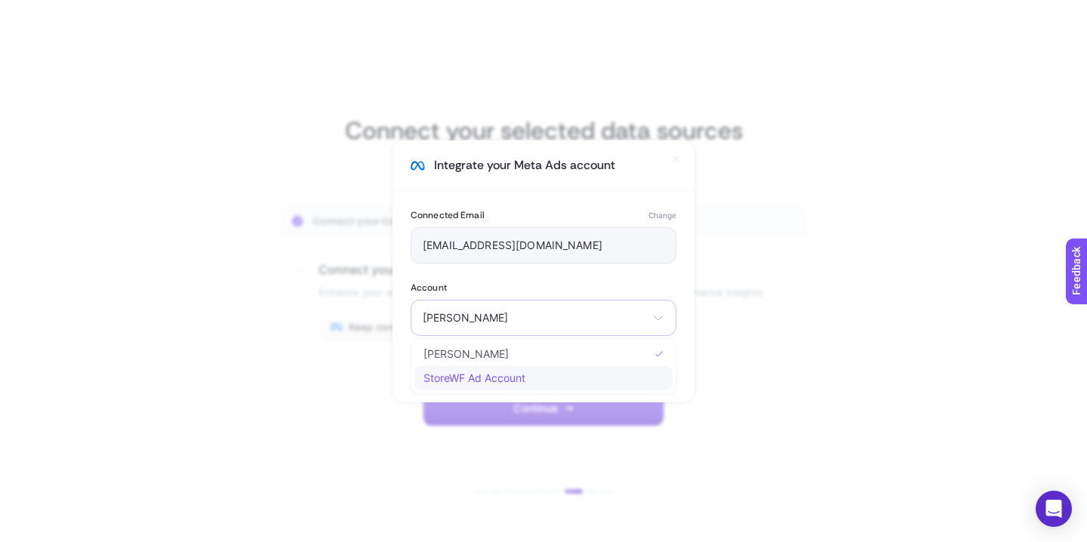
click at [517, 376] on span "StoreWF Ad Account" at bounding box center [474, 378] width 102 height 12
click at [649, 363] on span "Complete" at bounding box center [640, 369] width 47 height 12
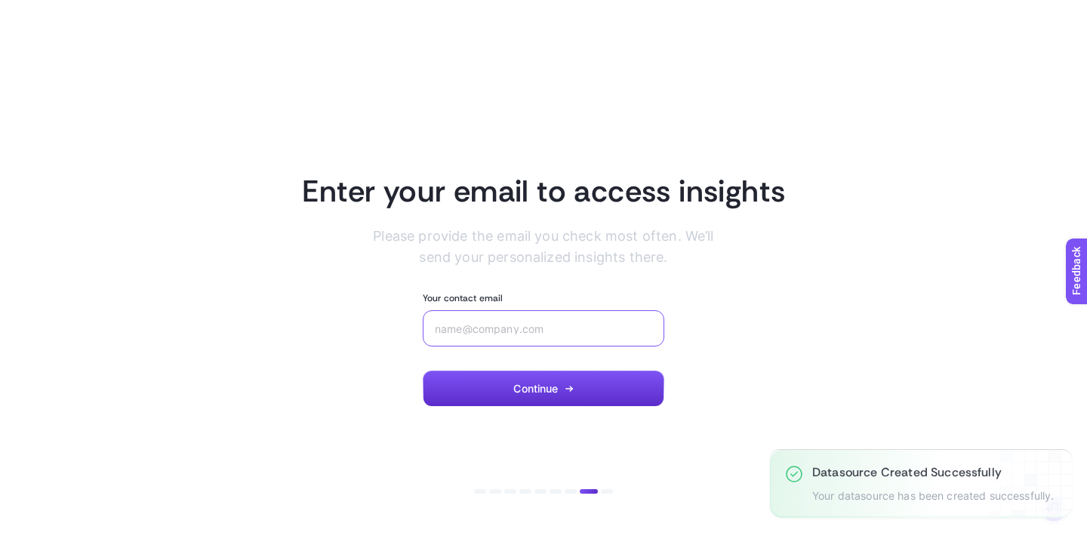
click at [516, 334] on input "Your contact email" at bounding box center [543, 328] width 217 height 12
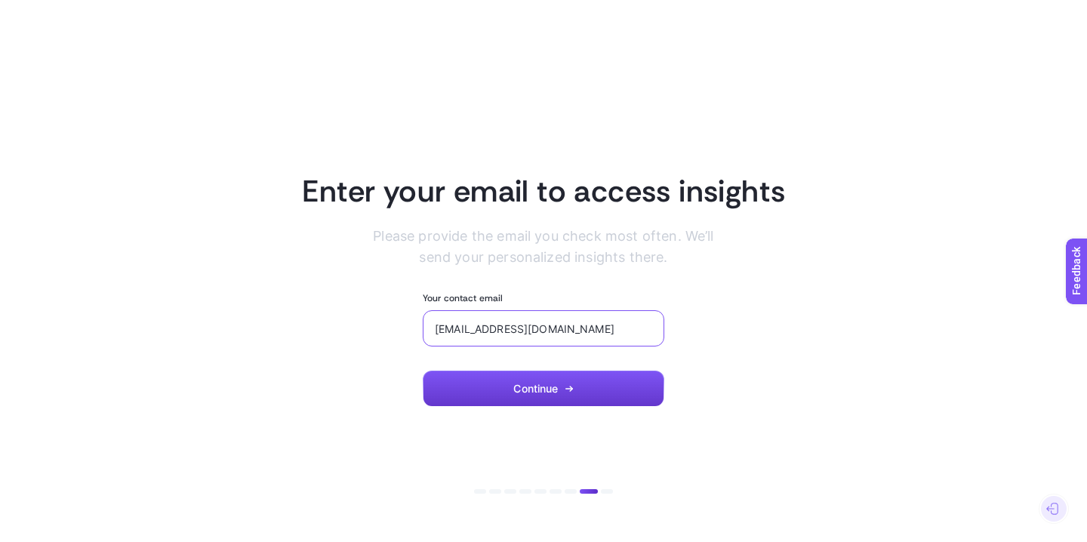
type input "[EMAIL_ADDRESS][DOMAIN_NAME]"
click at [550, 393] on span "Continue" at bounding box center [535, 389] width 45 height 12
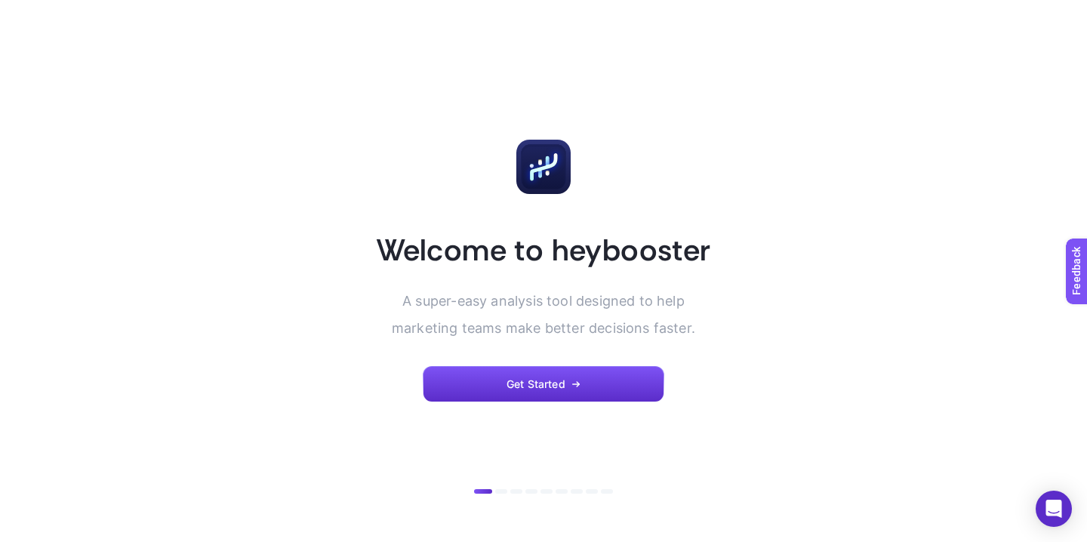
drag, startPoint x: 431, startPoint y: 149, endPoint x: 411, endPoint y: 97, distance: 55.6
click at [411, 99] on article "Welcome to heybooster A super-easy analysis tool designed to help marketing tea…" at bounding box center [543, 271] width 1051 height 506
